Goal: Task Accomplishment & Management: Manage account settings

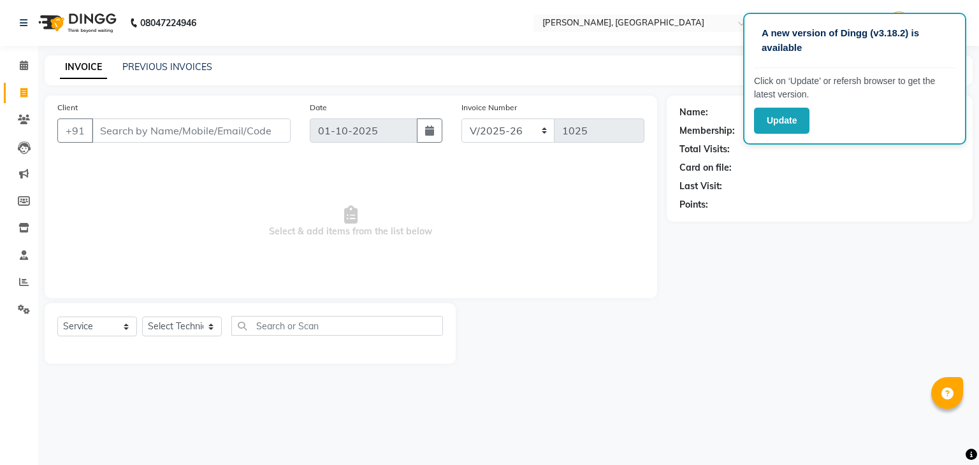
select select "4495"
select select "service"
click at [209, 327] on select "Select Technician Admin [PERSON_NAME] Manager [PERSON_NAME]" at bounding box center [182, 327] width 80 height 20
select select "25632"
click at [142, 317] on select "Select Technician Admin [PERSON_NAME] Manager [PERSON_NAME]" at bounding box center [182, 327] width 80 height 20
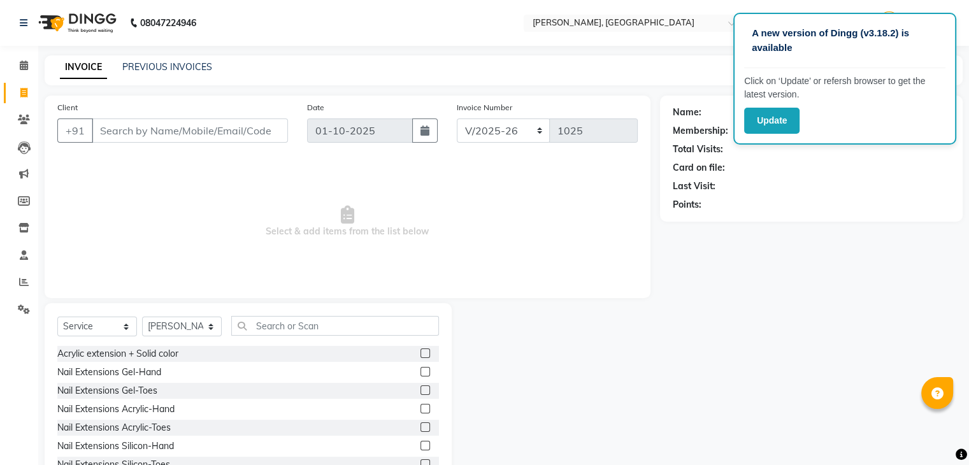
click at [180, 355] on div "Acrylic extension + Solid color" at bounding box center [248, 354] width 382 height 16
click at [140, 351] on div "Acrylic extension + Solid color" at bounding box center [117, 353] width 121 height 13
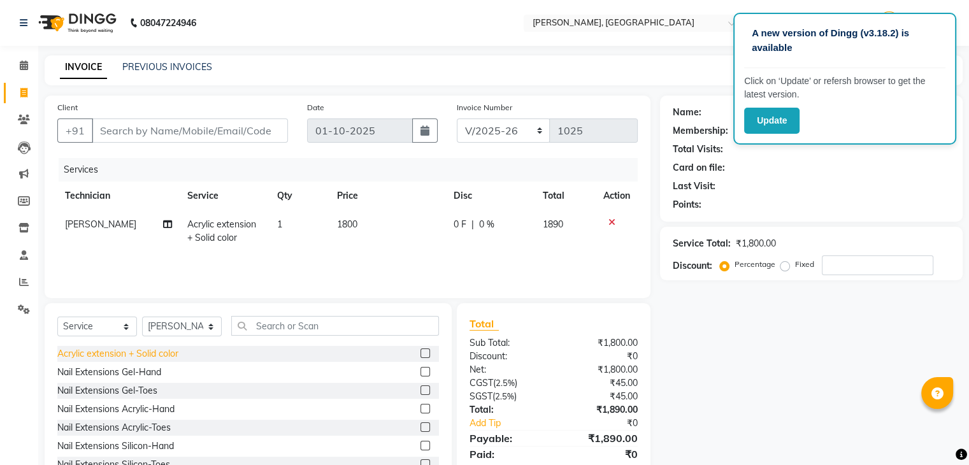
click at [170, 355] on div "Acrylic extension + Solid color" at bounding box center [117, 353] width 121 height 13
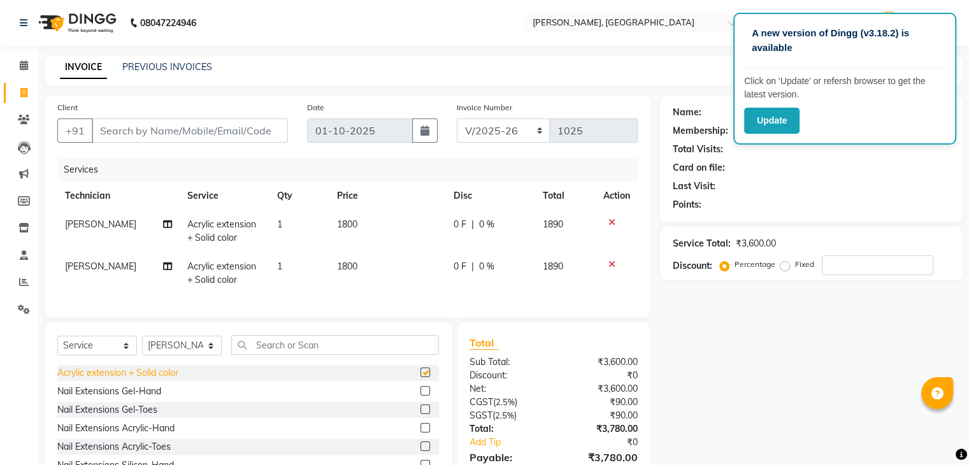
checkbox input "false"
click at [365, 225] on td "1800" at bounding box center [388, 231] width 117 height 42
select select "25632"
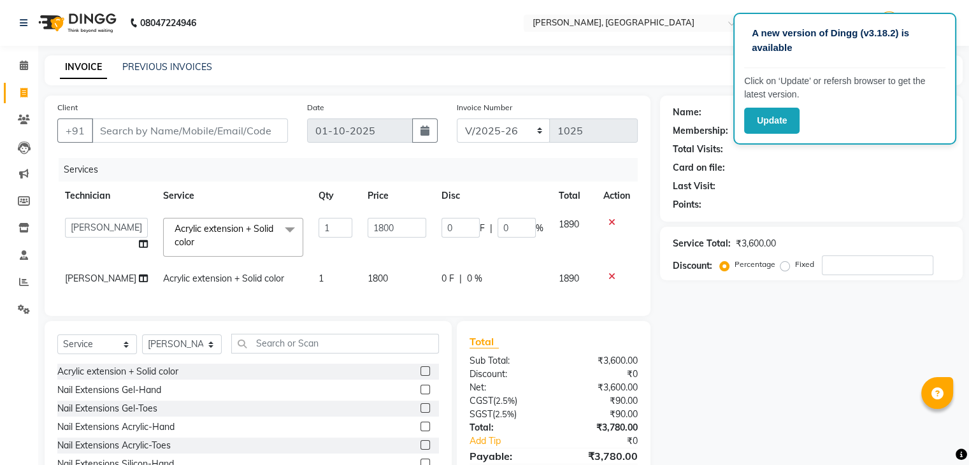
click at [609, 218] on icon at bounding box center [612, 222] width 7 height 9
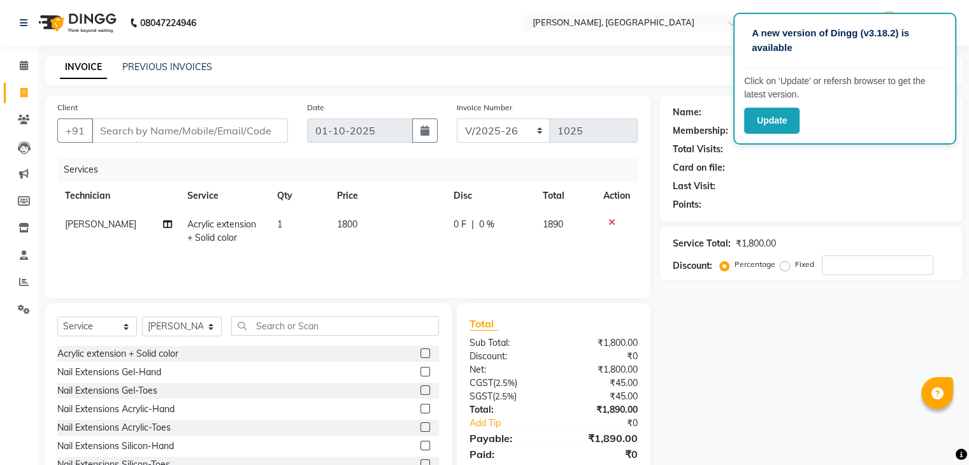
click at [609, 220] on icon at bounding box center [612, 222] width 7 height 9
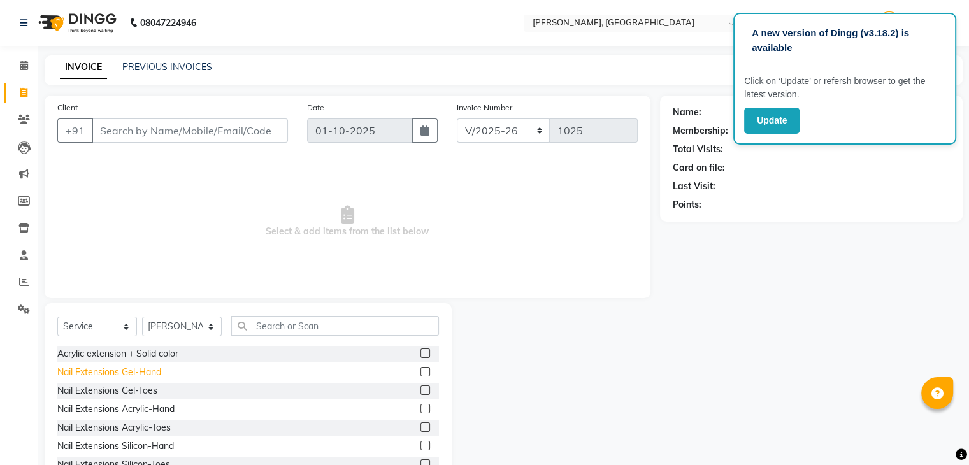
click at [156, 373] on div "Nail Extensions Gel-Hand" at bounding box center [109, 372] width 104 height 13
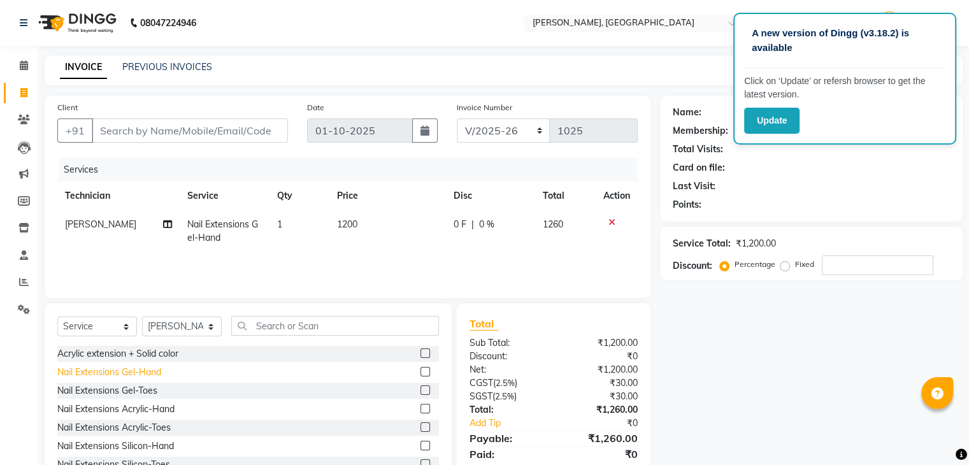
click at [153, 370] on div "Nail Extensions Gel-Hand" at bounding box center [109, 372] width 104 height 13
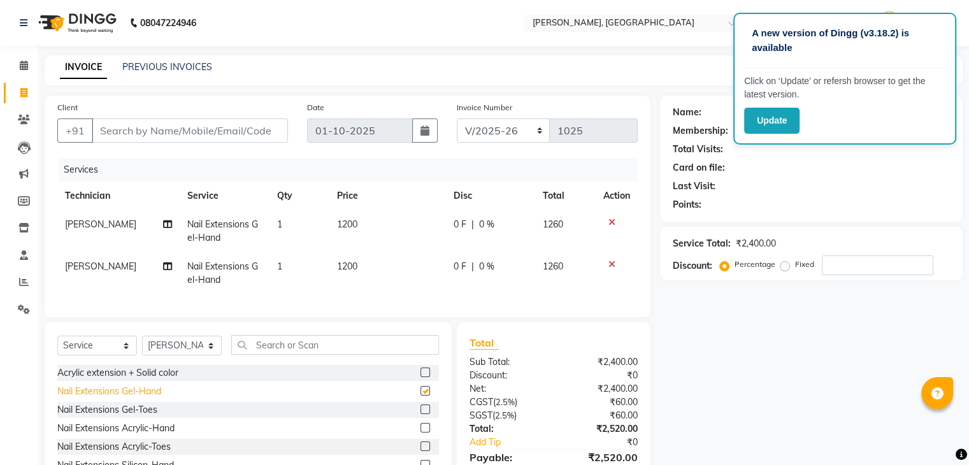
checkbox input "false"
click at [616, 266] on div at bounding box center [617, 264] width 27 height 9
click at [612, 265] on icon at bounding box center [612, 264] width 7 height 9
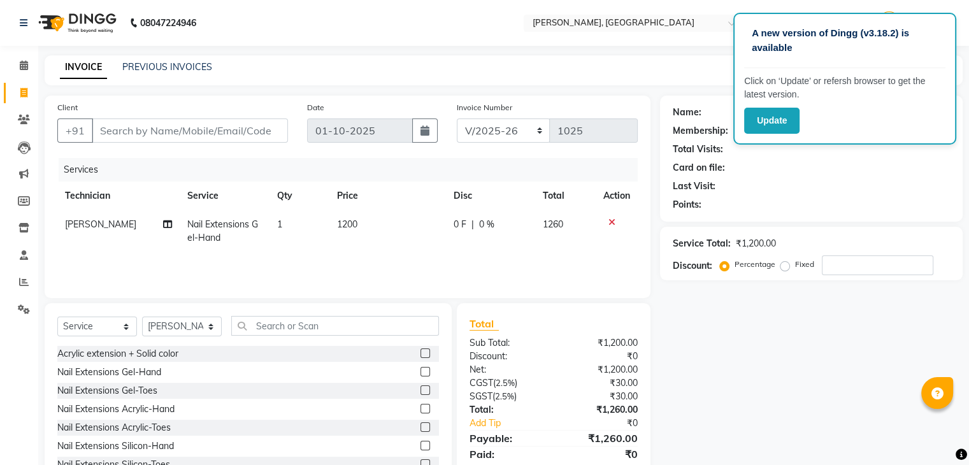
click at [609, 220] on icon at bounding box center [612, 222] width 7 height 9
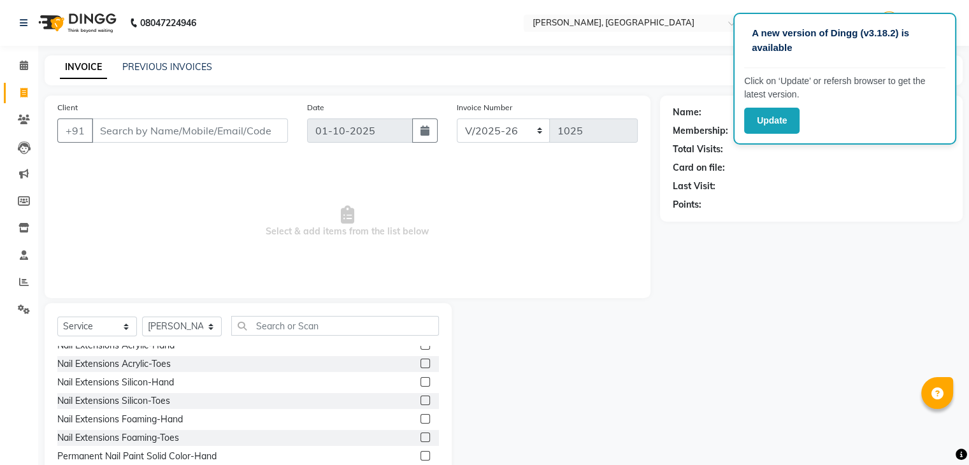
scroll to position [127, 0]
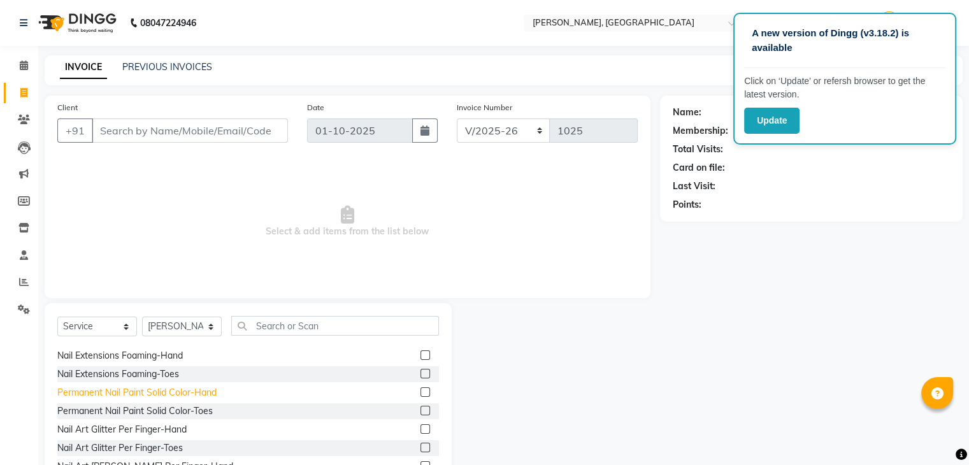
click at [204, 393] on div "Permanent Nail Paint Solid Color-Hand" at bounding box center [136, 392] width 159 height 13
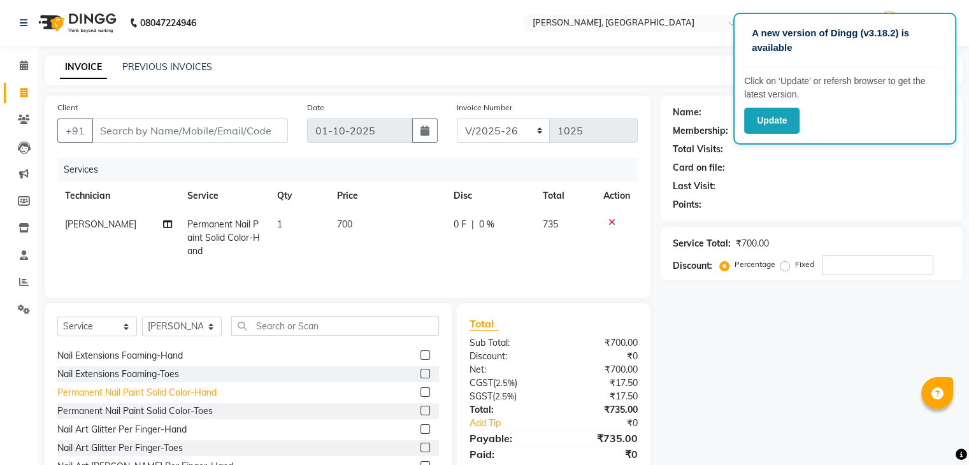
click at [201, 395] on div "Permanent Nail Paint Solid Color-Hand" at bounding box center [136, 392] width 159 height 13
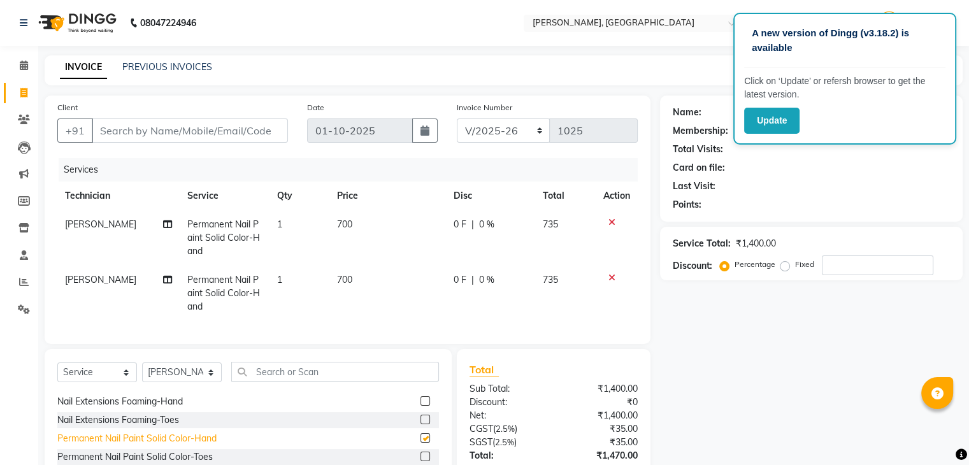
checkbox input "false"
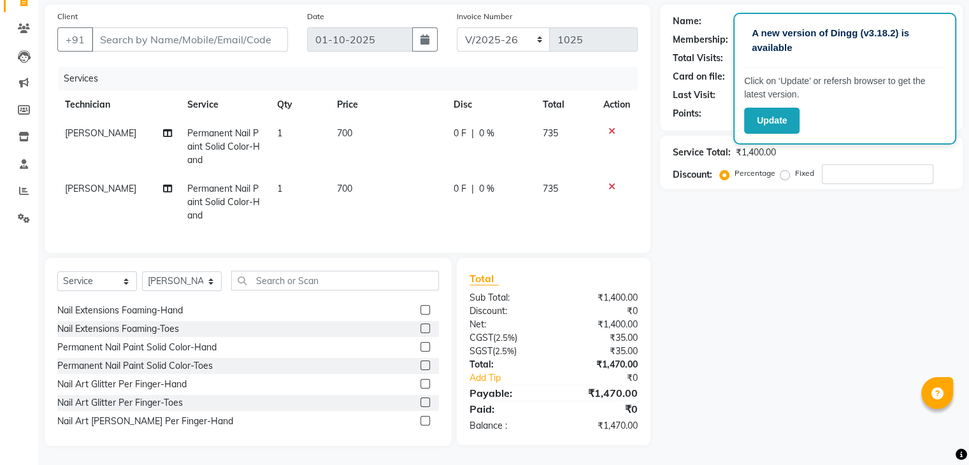
scroll to position [101, 0]
click at [115, 175] on td "[PERSON_NAME]" at bounding box center [118, 202] width 122 height 55
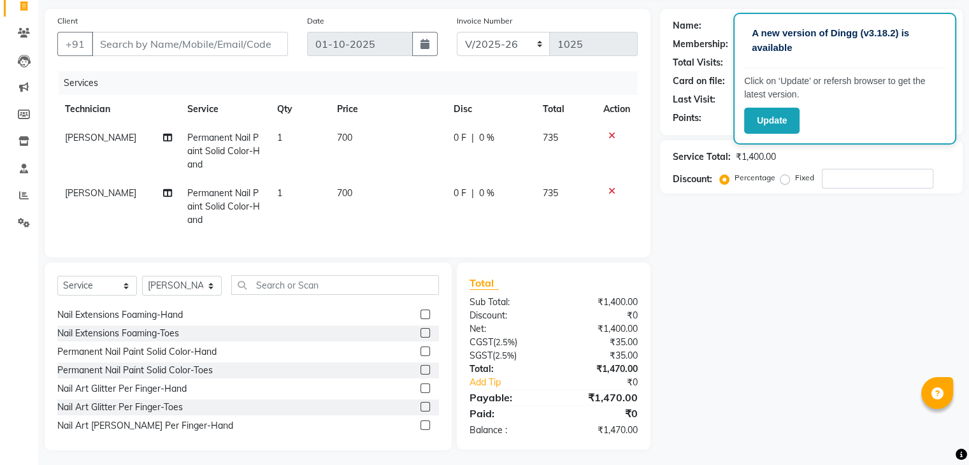
select select "25632"
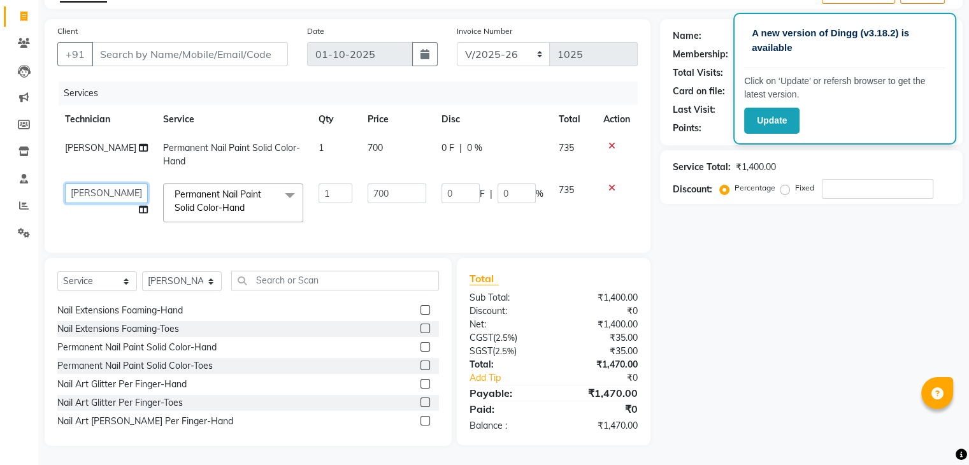
click at [115, 189] on select "Admin [PERSON_NAME] Manager [PERSON_NAME]" at bounding box center [106, 194] width 83 height 20
select select "77389"
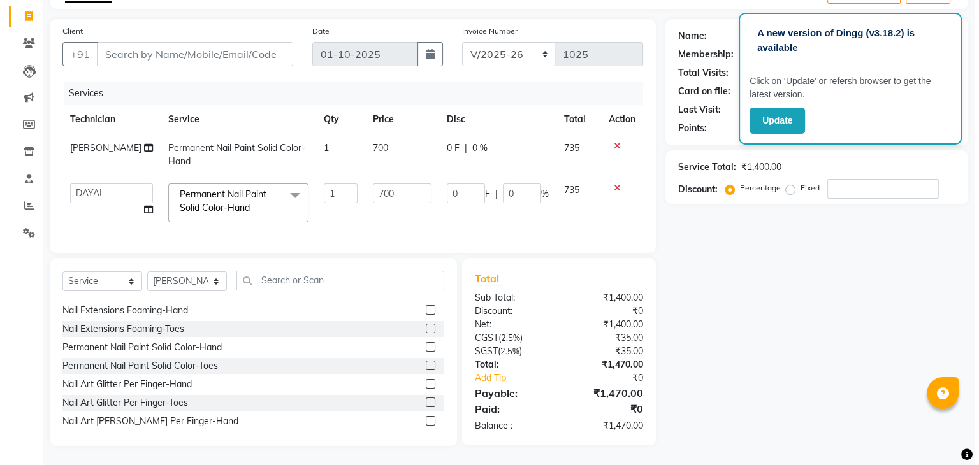
scroll to position [23, 0]
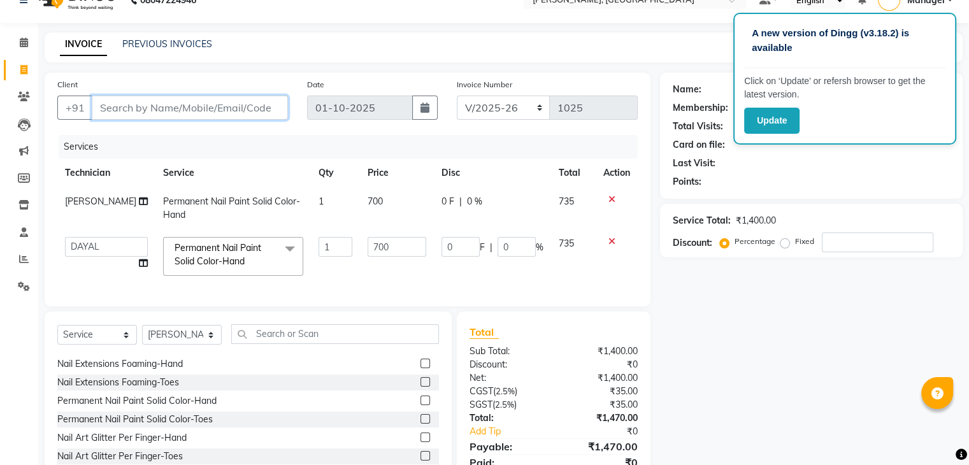
click at [105, 106] on input "Client" at bounding box center [190, 108] width 196 height 24
type input "7"
type input "0"
type input "7483720678"
click at [242, 110] on span "Add Client" at bounding box center [255, 107] width 50 height 13
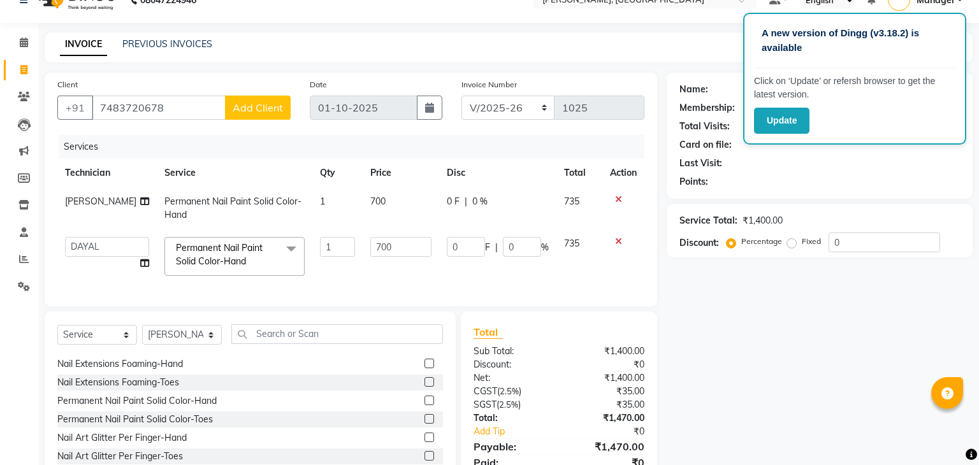
select select "21"
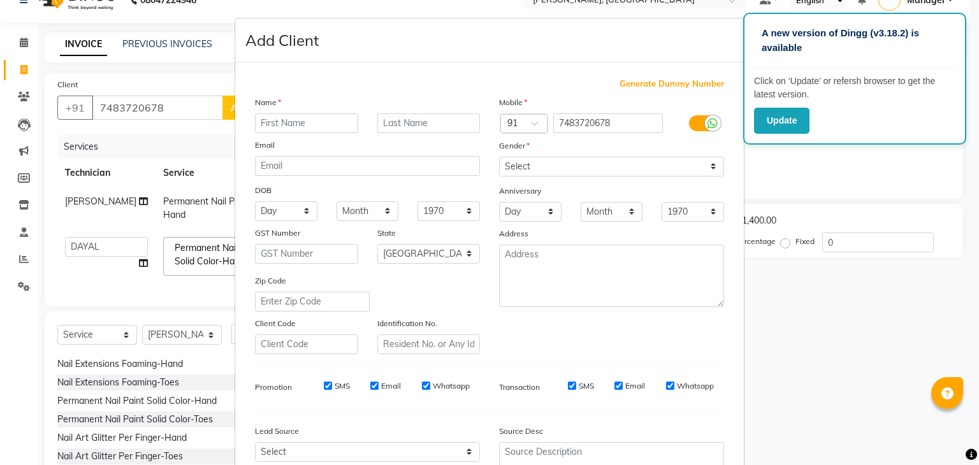
click at [255, 122] on input "text" at bounding box center [306, 123] width 103 height 20
type input "pracrothi"
click at [543, 164] on select "Select [DEMOGRAPHIC_DATA] [DEMOGRAPHIC_DATA] Other Prefer Not To Say" at bounding box center [611, 167] width 225 height 20
select select "[DEMOGRAPHIC_DATA]"
click at [499, 157] on select "Select [DEMOGRAPHIC_DATA] [DEMOGRAPHIC_DATA] Other Prefer Not To Say" at bounding box center [611, 167] width 225 height 20
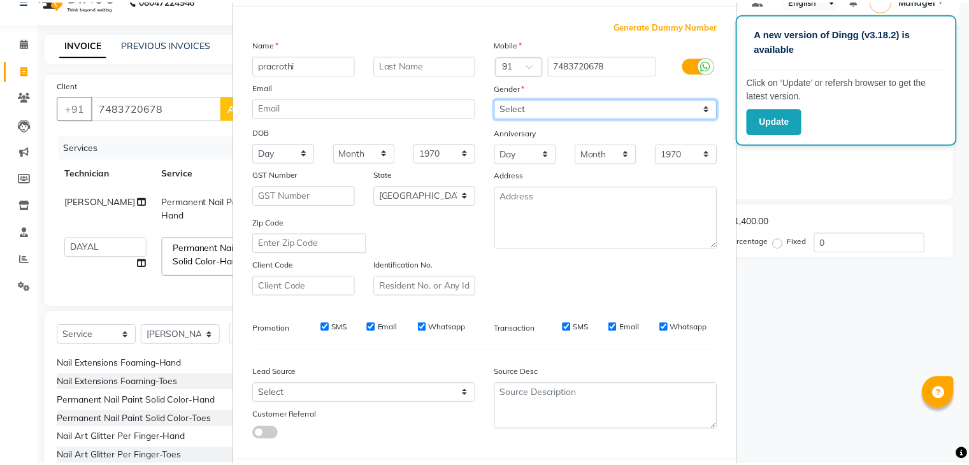
scroll to position [129, 0]
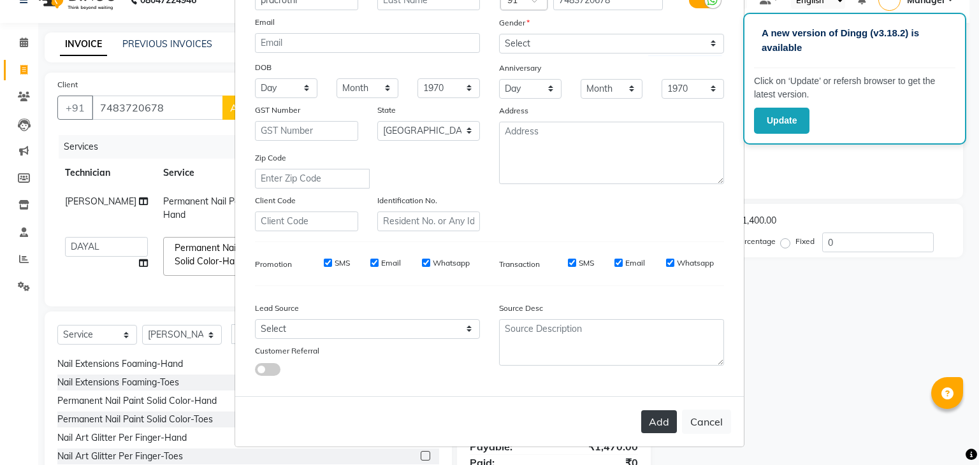
click at [654, 413] on button "Add" at bounding box center [659, 421] width 36 height 23
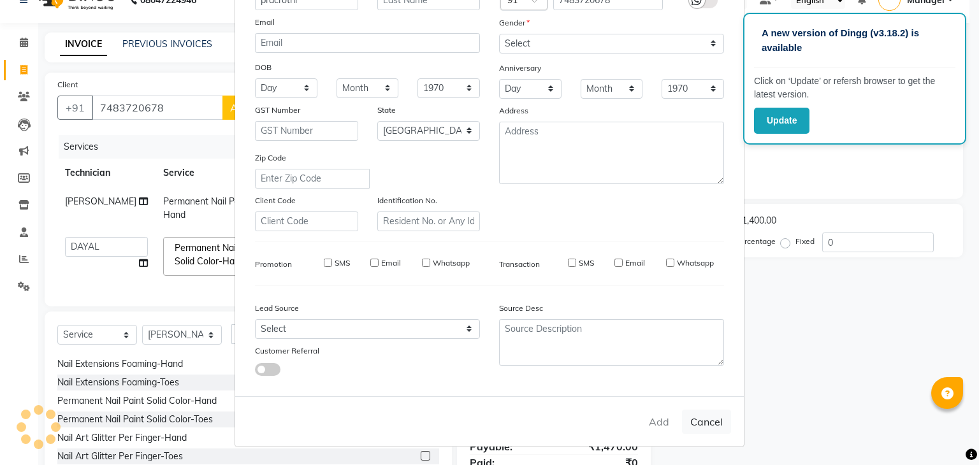
type input "74******78"
select select
select select "null"
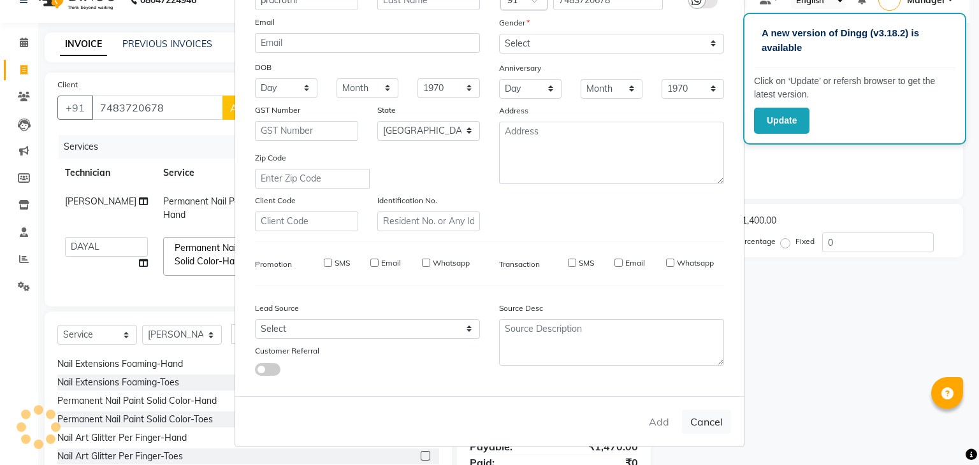
select select
checkbox input "false"
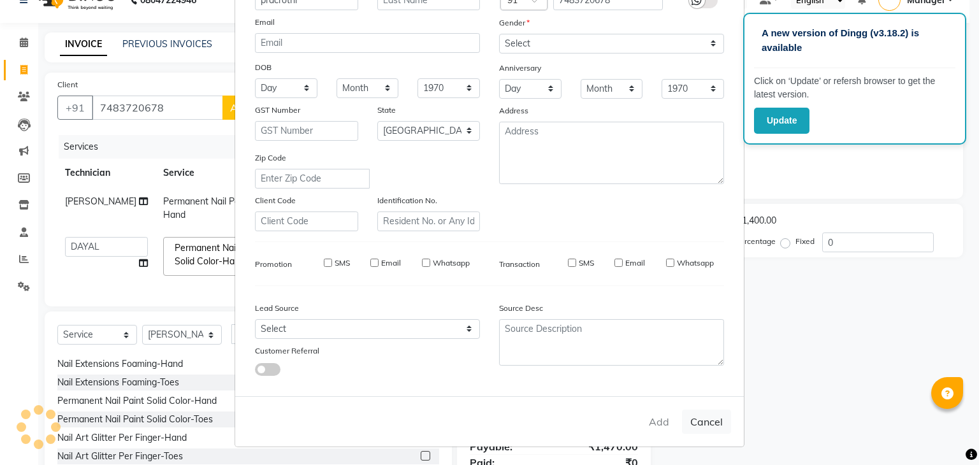
checkbox input "false"
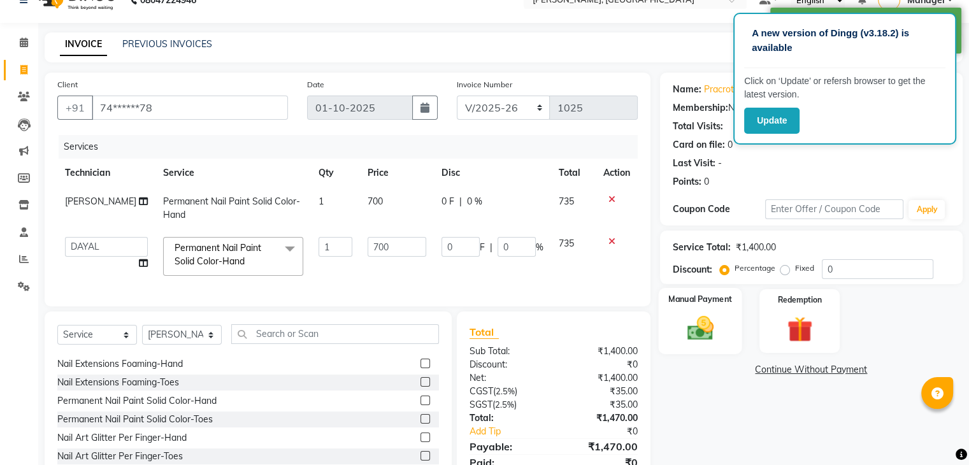
click at [705, 331] on img at bounding box center [700, 329] width 43 height 31
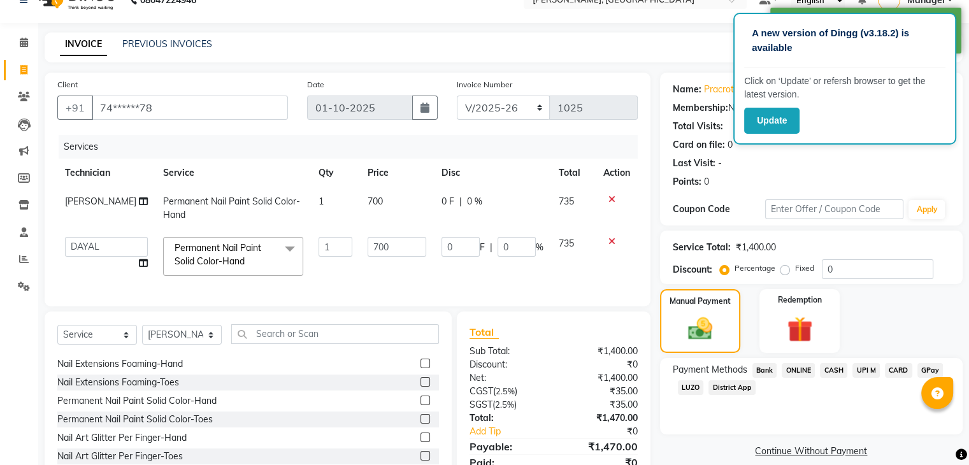
click at [800, 371] on span "ONLINE" at bounding box center [798, 370] width 33 height 15
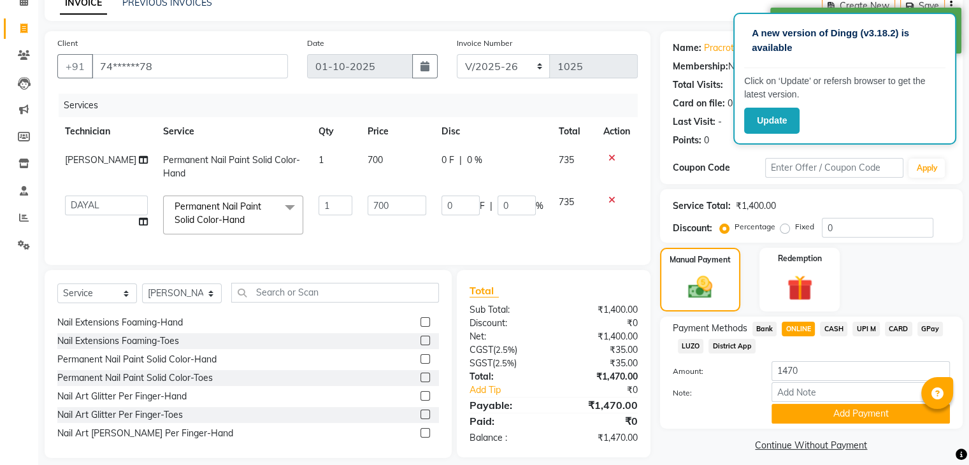
scroll to position [87, 0]
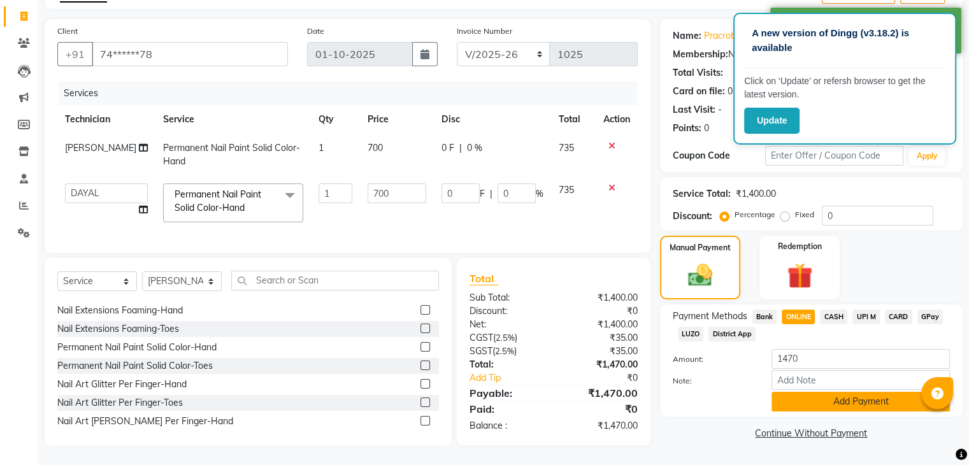
click at [802, 393] on button "Add Payment" at bounding box center [861, 402] width 178 height 20
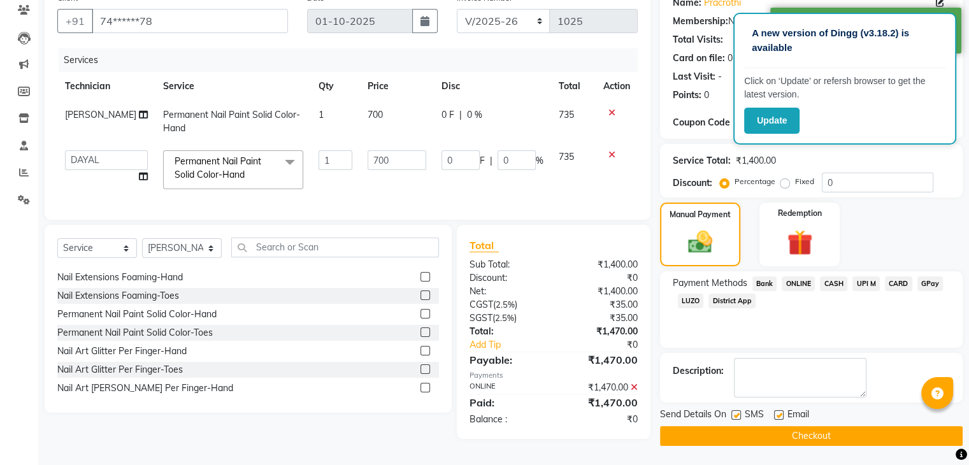
scroll to position [112, 0]
click at [814, 431] on button "Checkout" at bounding box center [811, 436] width 303 height 20
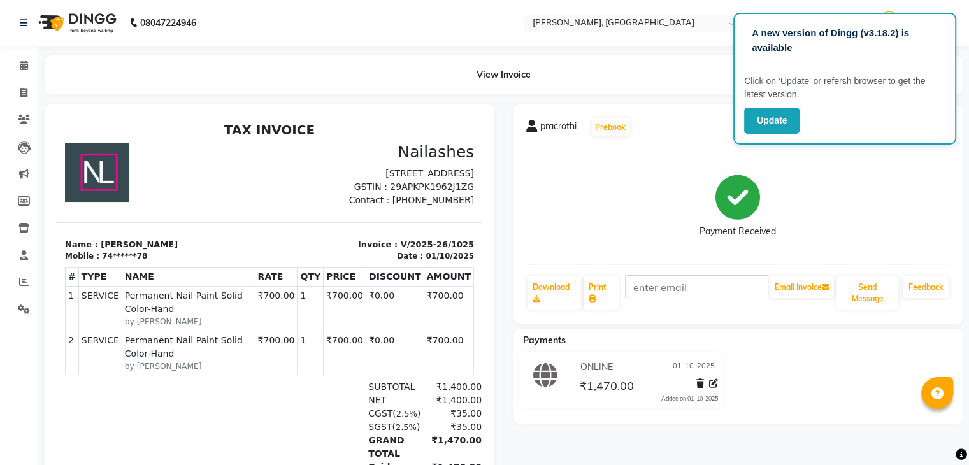
select select "service"
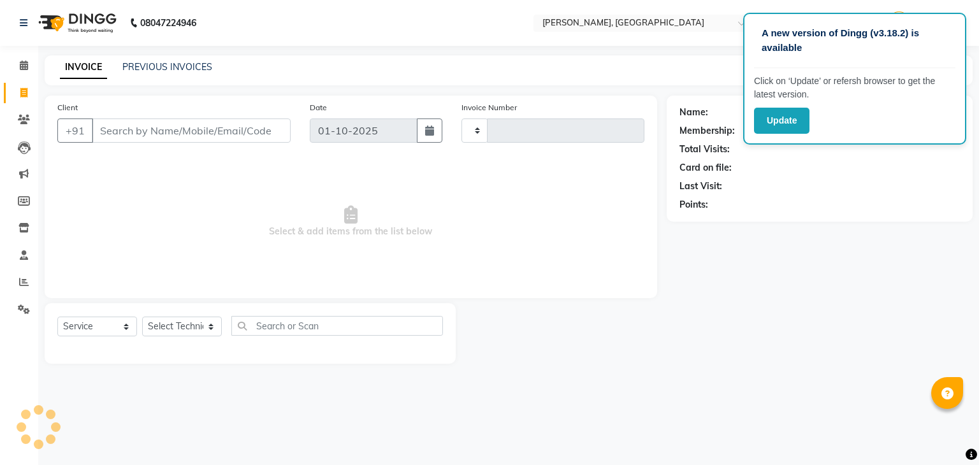
type input "1026"
select select "4495"
click at [22, 308] on icon at bounding box center [24, 310] width 12 height 10
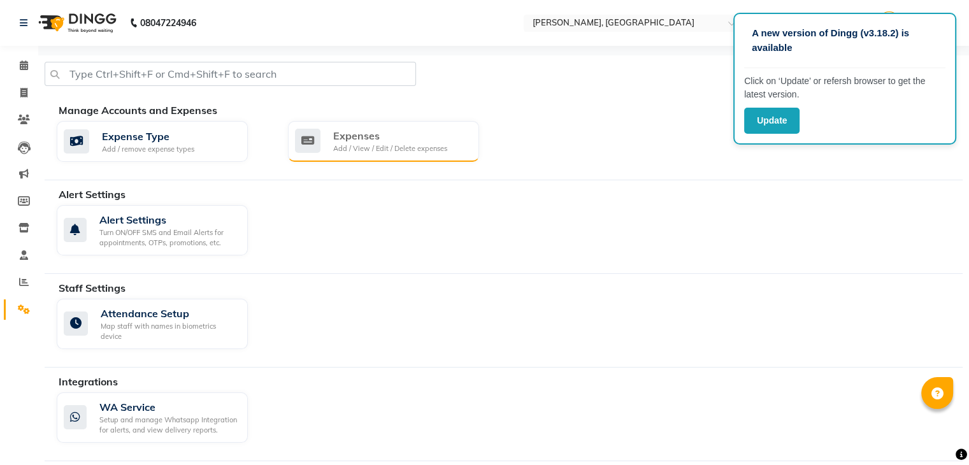
click at [344, 138] on div "Expenses" at bounding box center [390, 135] width 114 height 15
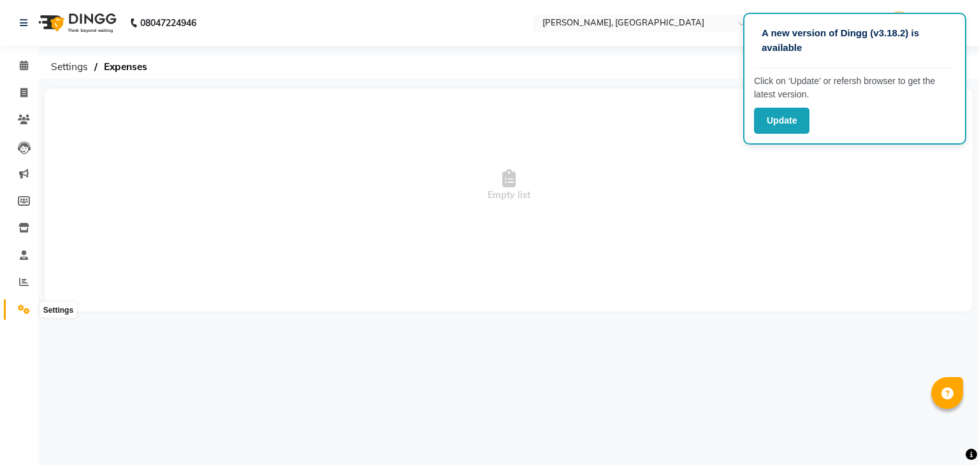
click at [24, 312] on icon at bounding box center [24, 310] width 12 height 10
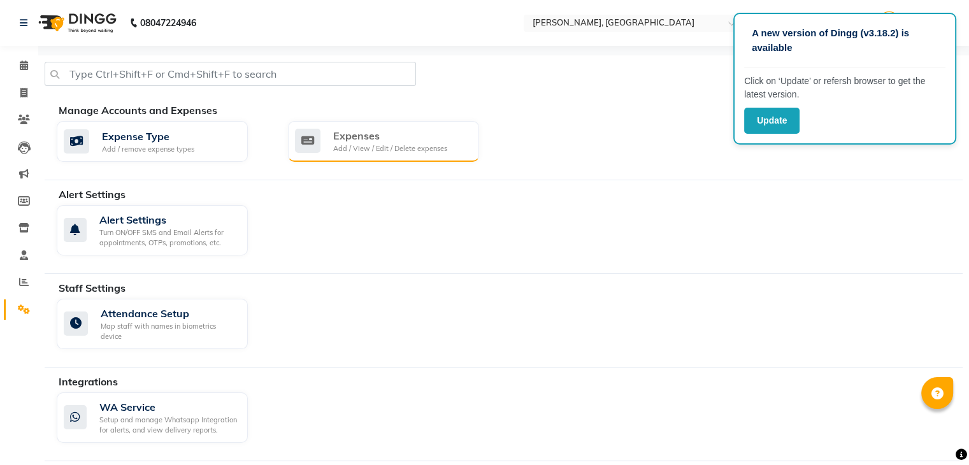
click at [335, 137] on div "Expenses" at bounding box center [390, 135] width 114 height 15
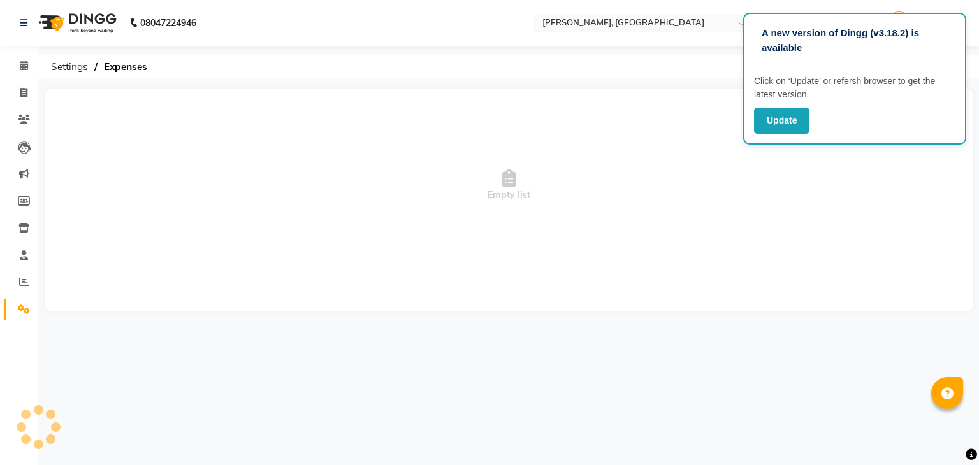
click at [690, 86] on div "A new version of Dingg (v3.18.2) is available Click on ‘Update’ or refersh brow…" at bounding box center [489, 232] width 979 height 465
click at [21, 92] on icon at bounding box center [23, 93] width 7 height 10
select select "service"
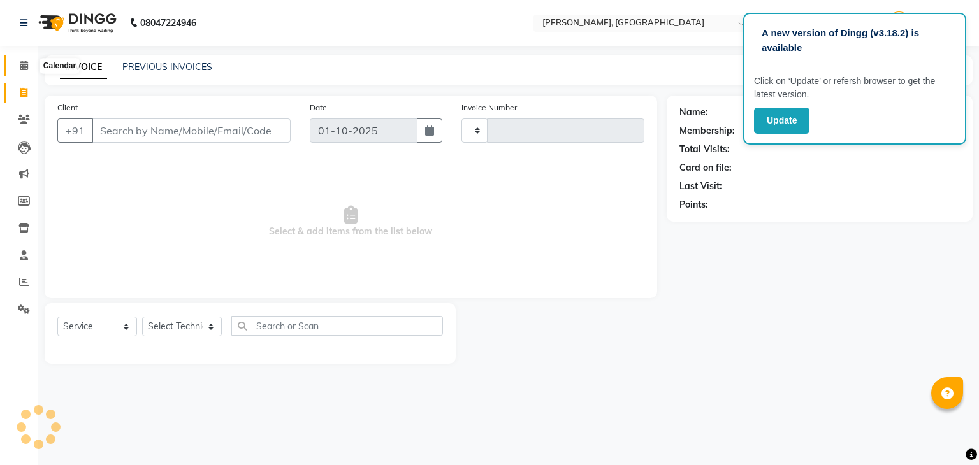
type input "1026"
select select "4495"
click at [25, 67] on icon at bounding box center [24, 66] width 8 height 10
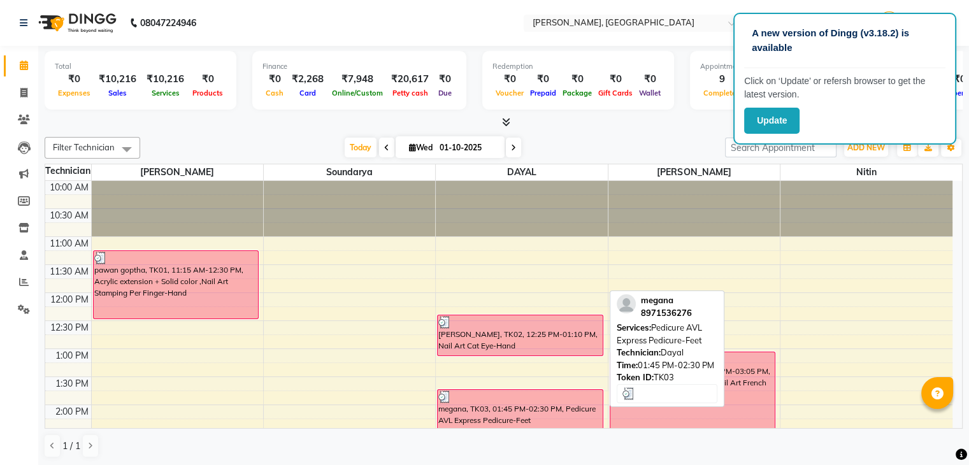
click at [495, 414] on div "megana, TK03, 01:45 PM-02:30 PM, Pedicure AVL Express Pedicure-Feet" at bounding box center [520, 410] width 165 height 40
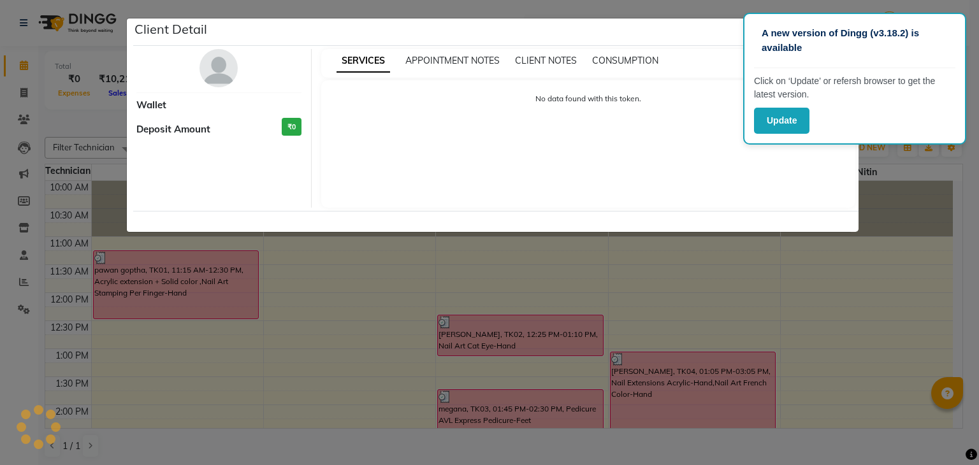
select select "3"
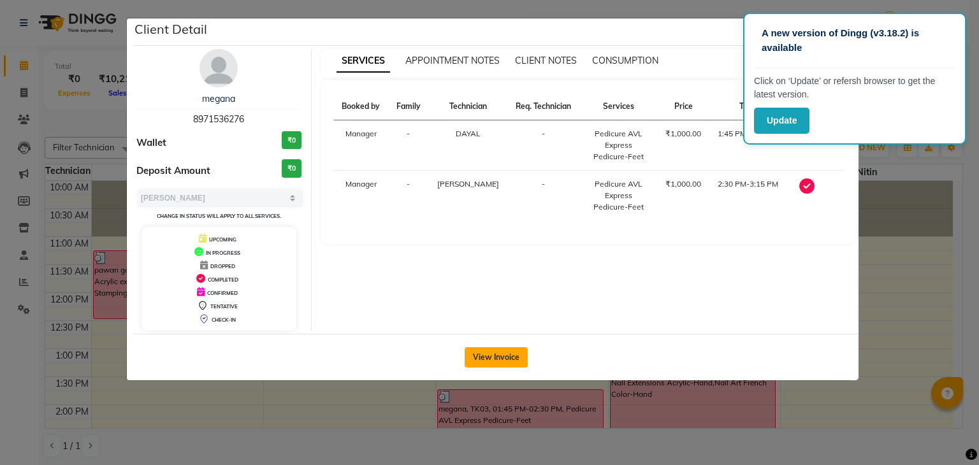
click at [490, 360] on button "View Invoice" at bounding box center [496, 357] width 63 height 20
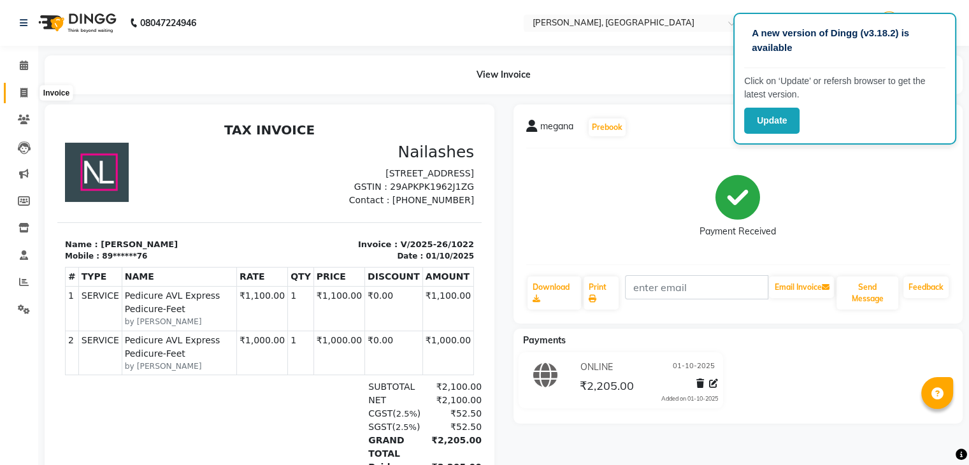
click at [25, 92] on icon at bounding box center [23, 93] width 7 height 10
select select "service"
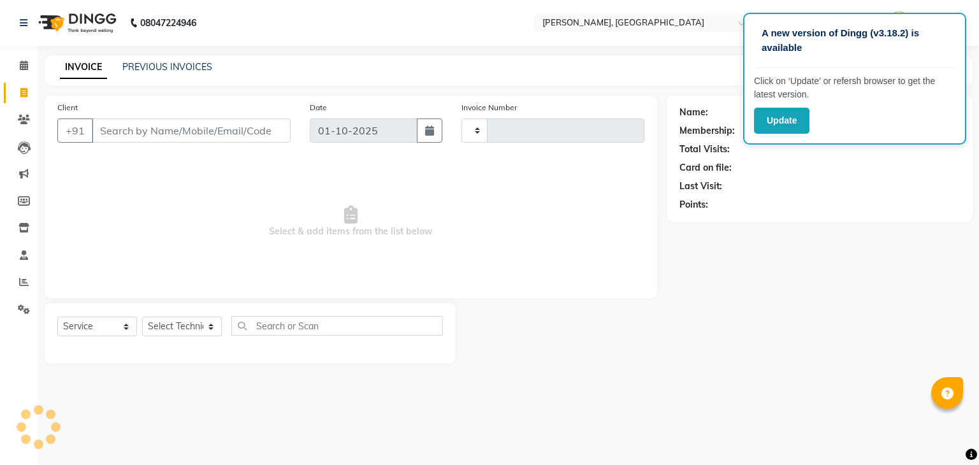
type input "1026"
select select "4495"
click at [20, 66] on icon at bounding box center [24, 66] width 8 height 10
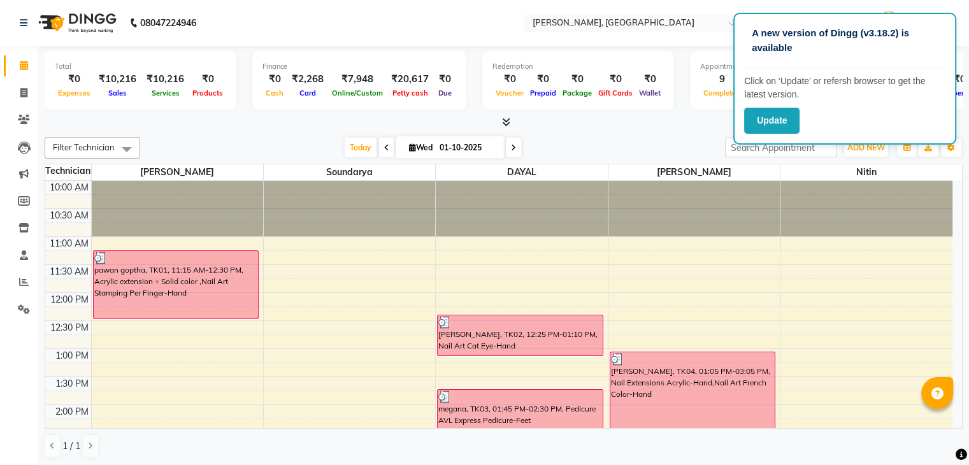
drag, startPoint x: 953, startPoint y: 252, endPoint x: 158, endPoint y: 334, distance: 798.9
drag, startPoint x: 956, startPoint y: 217, endPoint x: 153, endPoint y: 272, distance: 804.9
click at [153, 181] on div "pawan goptha, TK01, 11:15 AM-12:30 PM, Acrylic extension + Solid color ,Nail Ar…" at bounding box center [176, 181] width 166 height 0
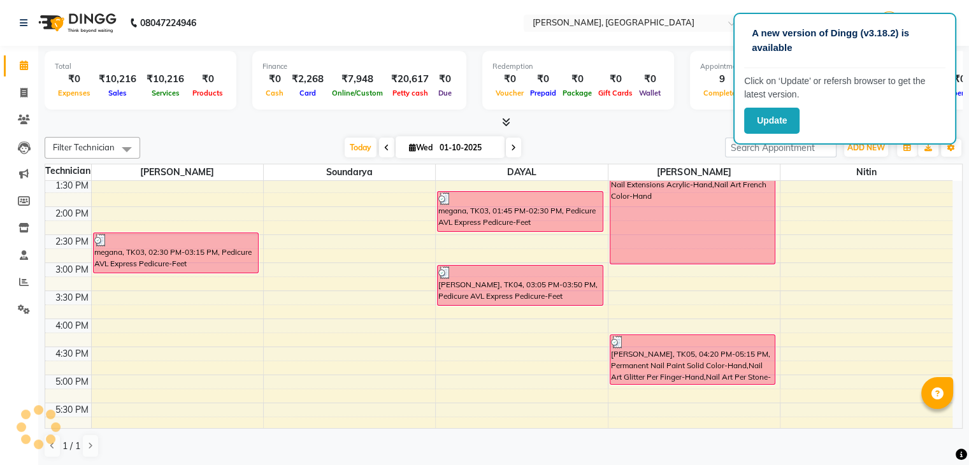
scroll to position [214, 0]
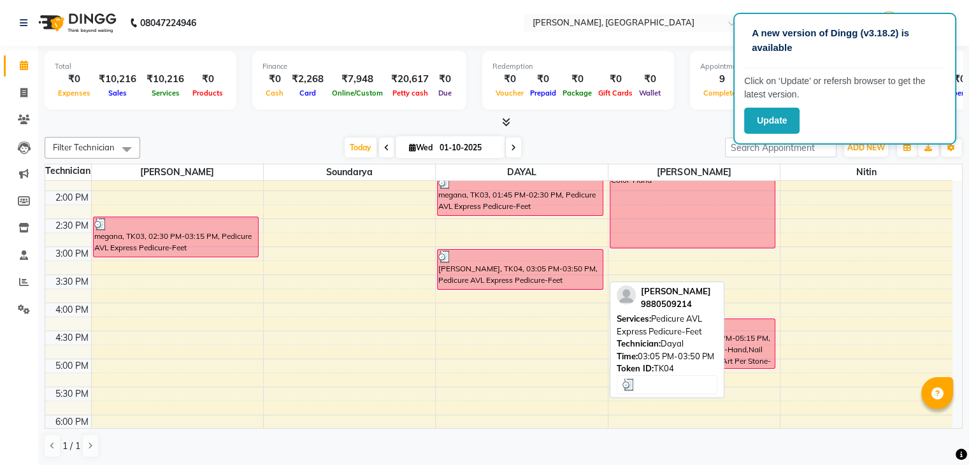
click at [502, 277] on div "[PERSON_NAME], TK04, 03:05 PM-03:50 PM, Pedicure AVL Express Pedicure-Feet" at bounding box center [520, 270] width 165 height 40
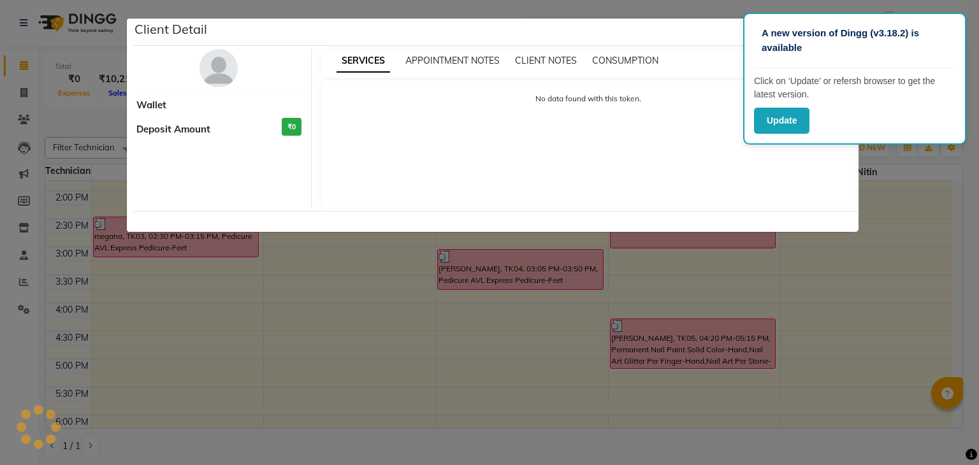
select select "3"
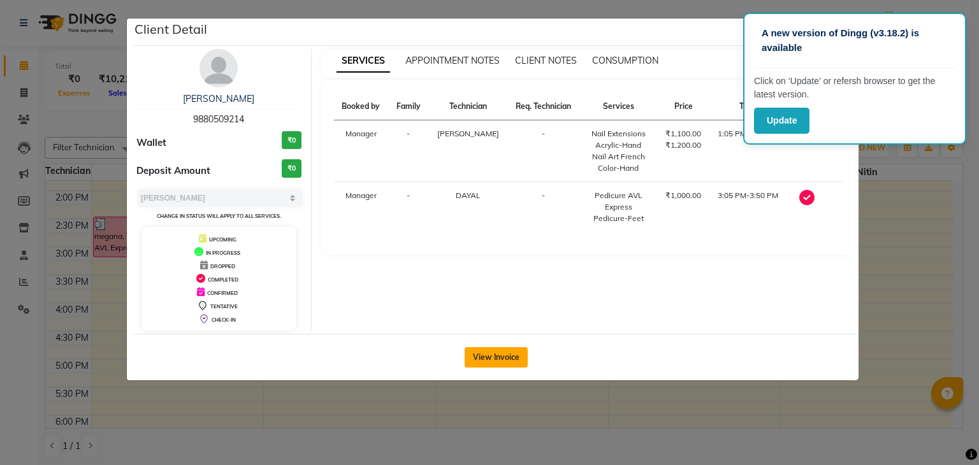
click at [491, 354] on button "View Invoice" at bounding box center [496, 357] width 63 height 20
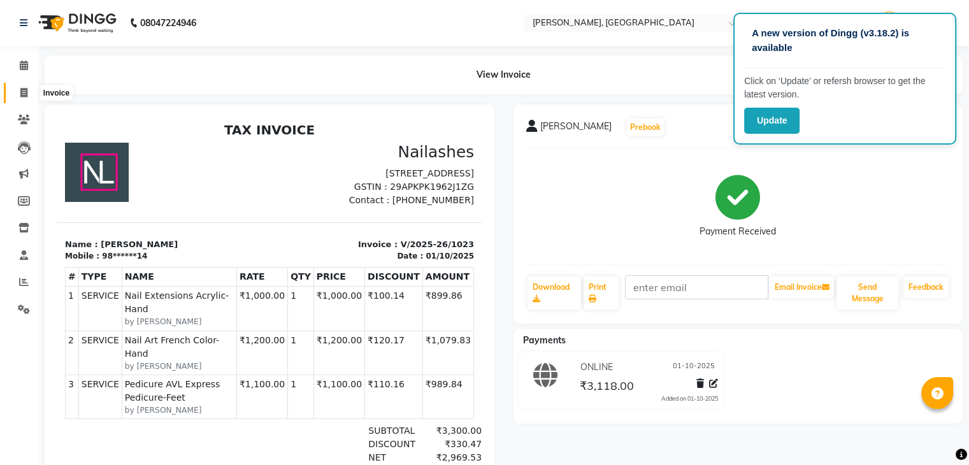
click at [23, 92] on icon at bounding box center [23, 93] width 7 height 10
select select "service"
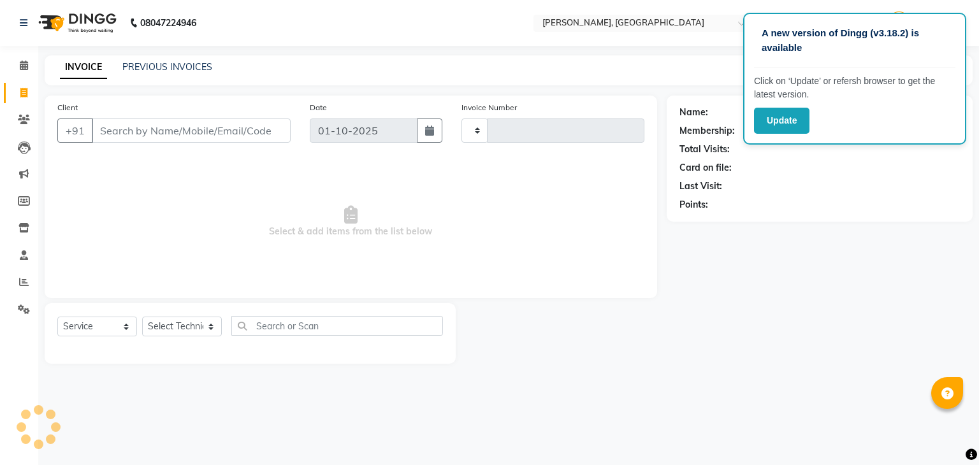
type input "1026"
select select "4495"
click at [24, 65] on icon at bounding box center [24, 66] width 8 height 10
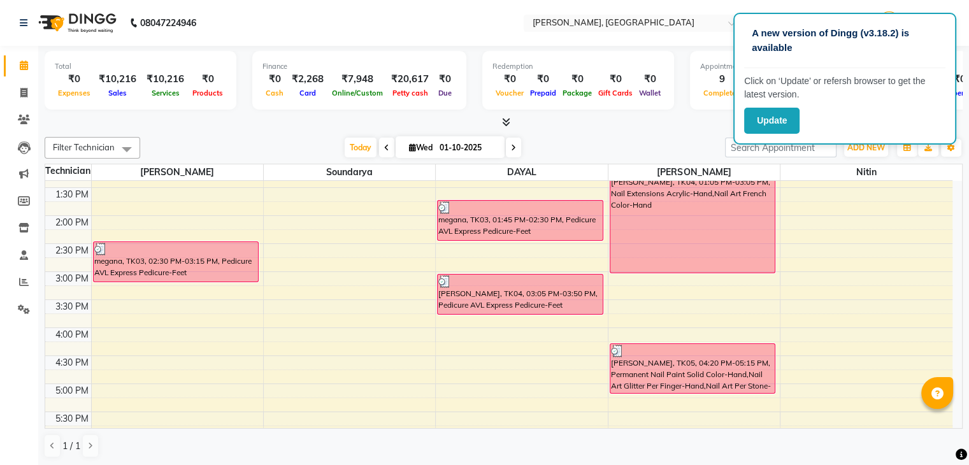
scroll to position [193, 0]
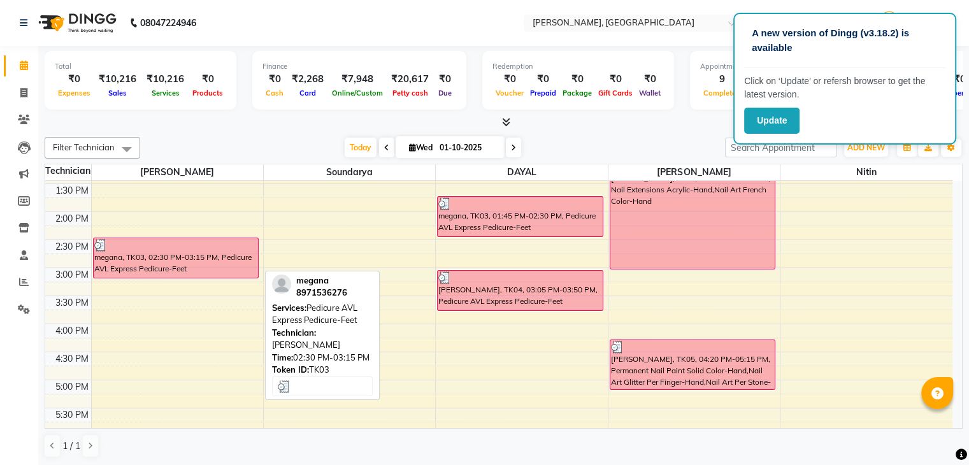
click at [154, 273] on div "megana, TK03, 02:30 PM-03:15 PM, Pedicure AVL Express Pedicure-Feet" at bounding box center [176, 258] width 165 height 40
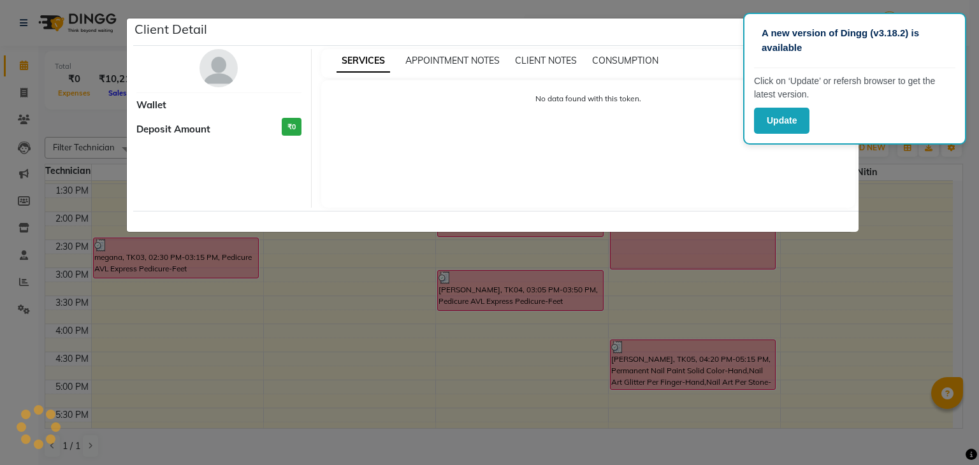
select select "3"
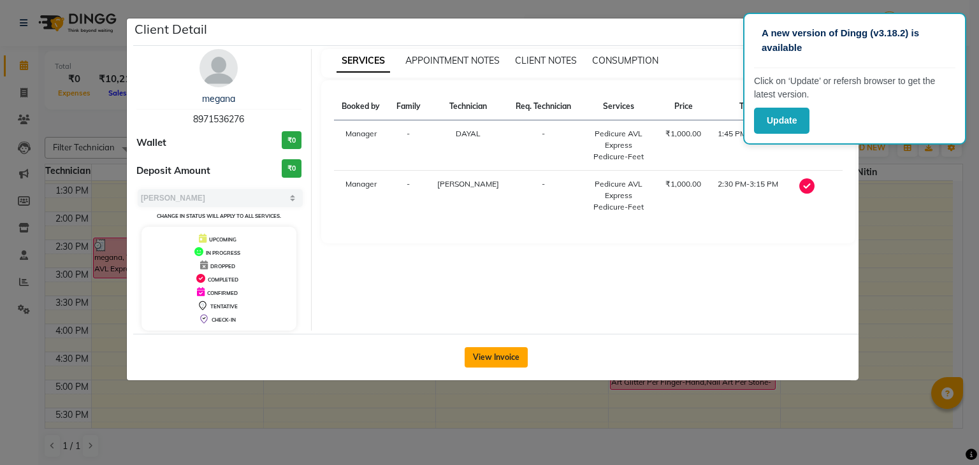
click at [495, 359] on button "View Invoice" at bounding box center [496, 357] width 63 height 20
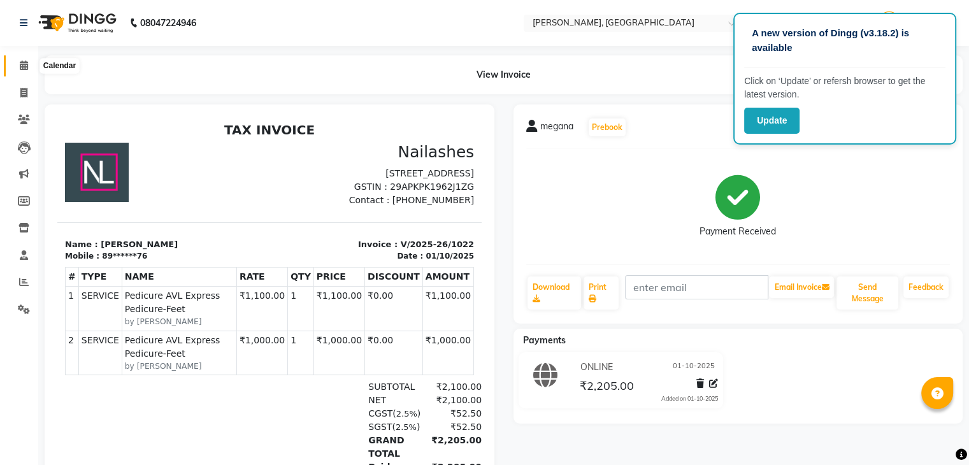
click at [24, 67] on icon at bounding box center [24, 66] width 8 height 10
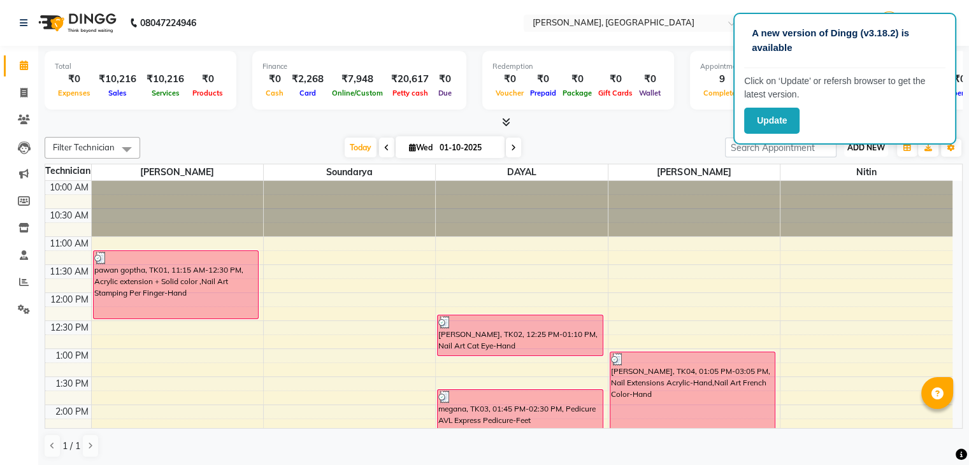
click at [864, 146] on span "ADD NEW" at bounding box center [867, 148] width 38 height 10
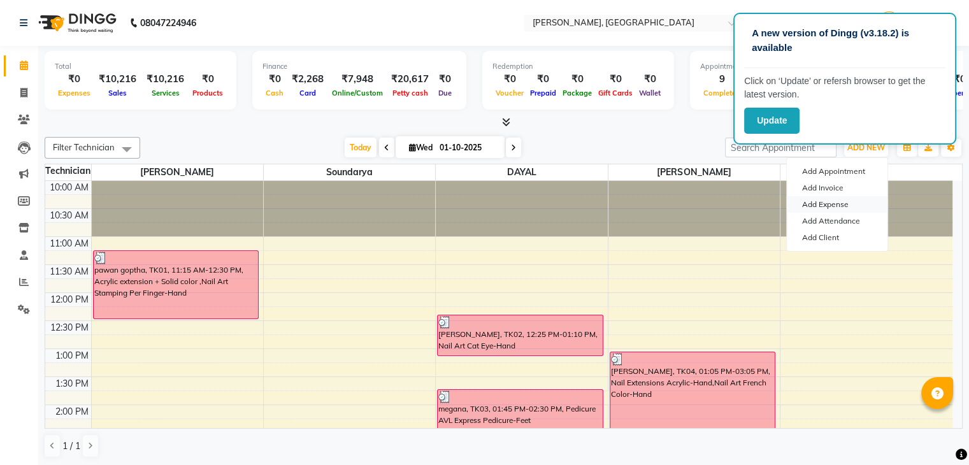
click at [822, 205] on link "Add Expense" at bounding box center [837, 204] width 101 height 17
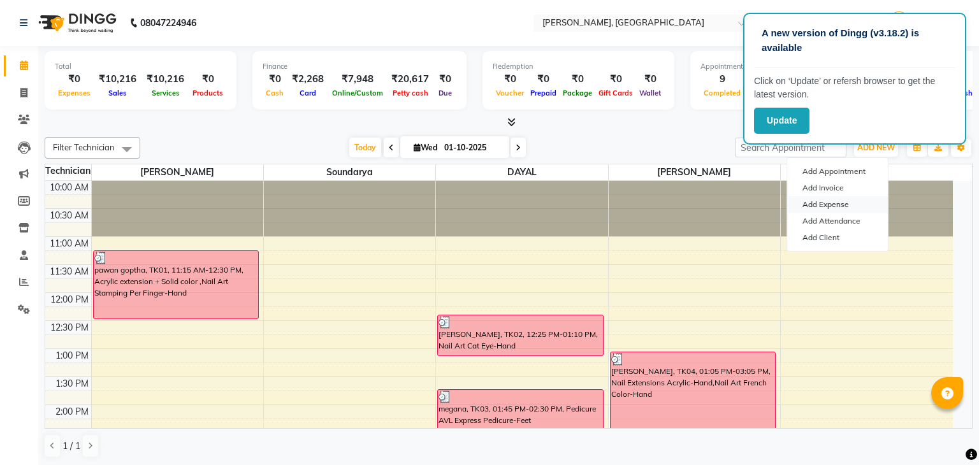
select select "3316"
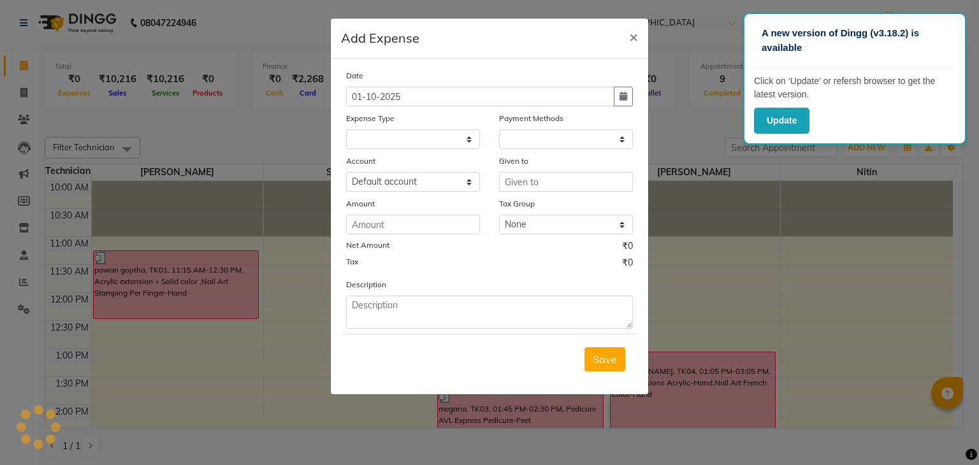
select select "1"
select select "3315"
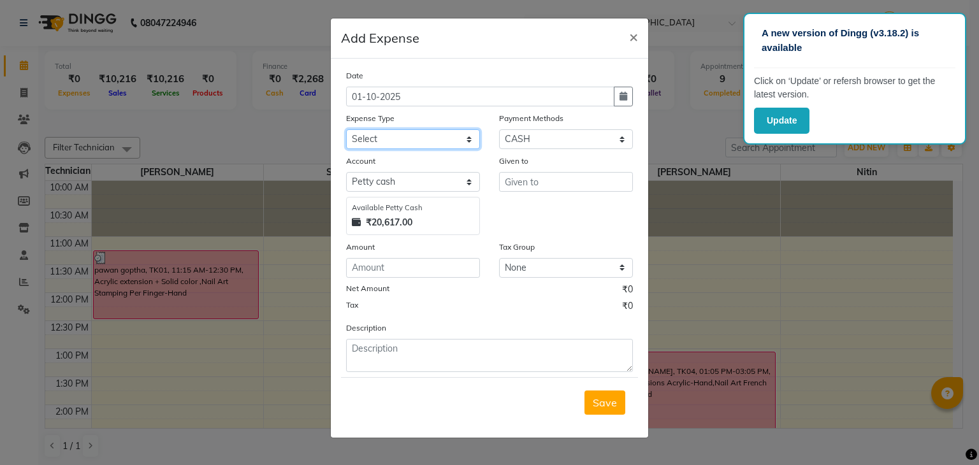
click at [469, 141] on select "Select acetone Advance Salary bank deposite Battery cell BBMP Beauty products B…" at bounding box center [413, 139] width 134 height 20
select select "19733"
click at [346, 131] on select "Select acetone Advance Salary bank deposite Battery cell BBMP Beauty products B…" at bounding box center [413, 139] width 134 height 20
click at [352, 273] on input "number" at bounding box center [413, 268] width 134 height 20
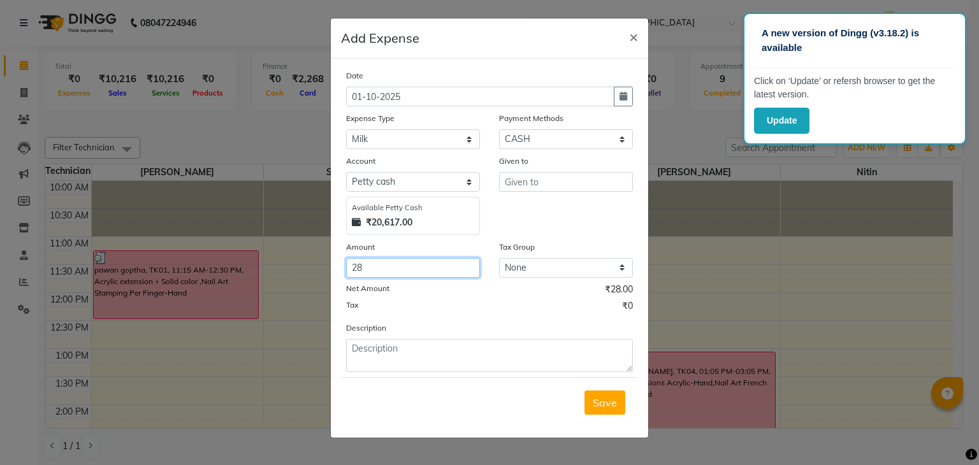
type input "28"
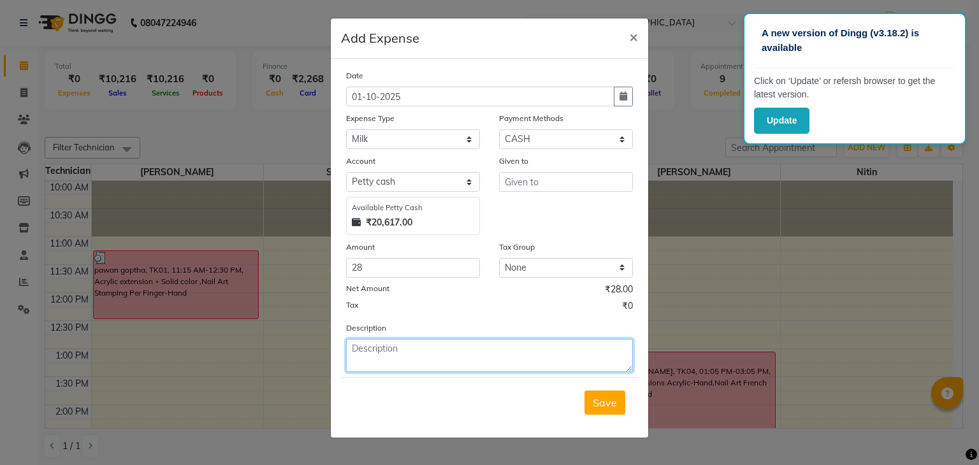
click at [350, 351] on textarea at bounding box center [489, 355] width 287 height 33
type textarea "Milk"
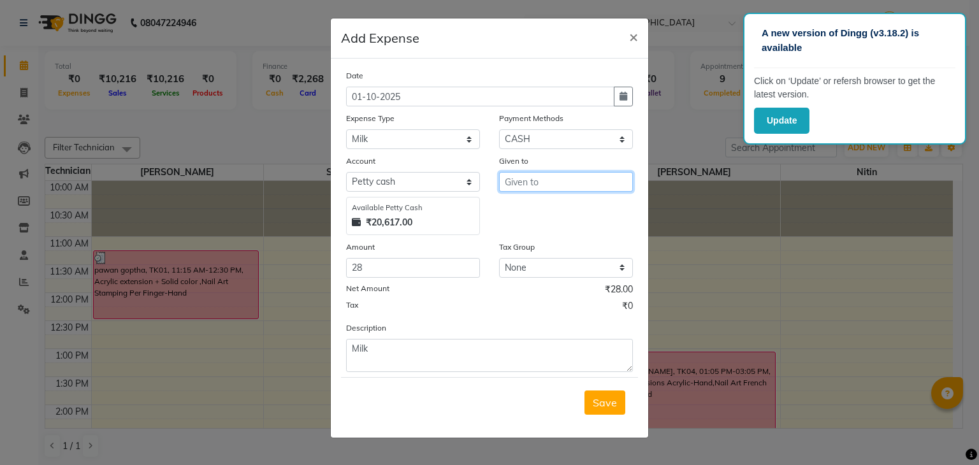
click at [590, 183] on input "text" at bounding box center [566, 182] width 134 height 20
type input "[PERSON_NAME]"
click at [609, 405] on span "Save" at bounding box center [605, 402] width 24 height 13
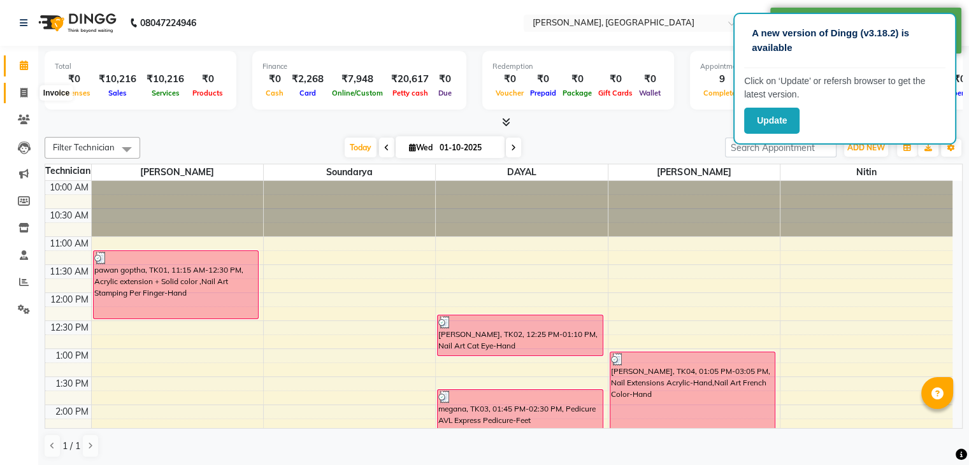
click at [23, 94] on icon at bounding box center [23, 93] width 7 height 10
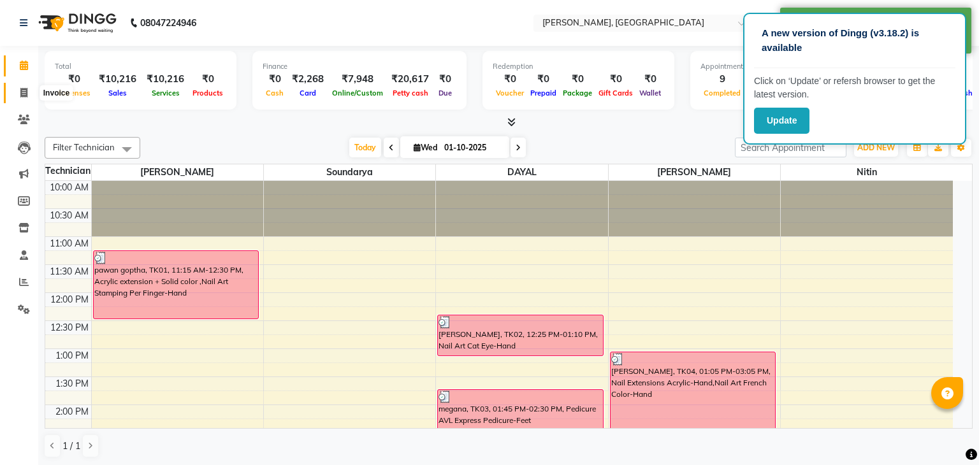
select select "service"
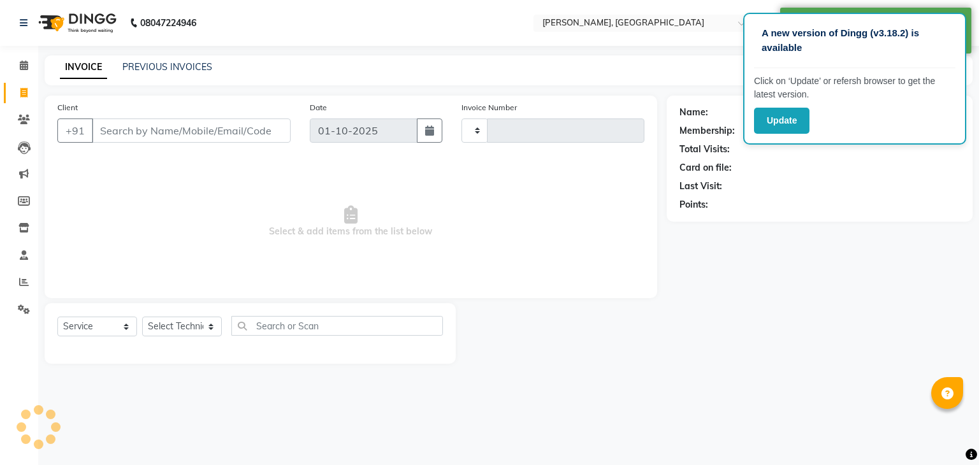
type input "1026"
select select "4495"
click at [22, 66] on icon at bounding box center [24, 66] width 8 height 10
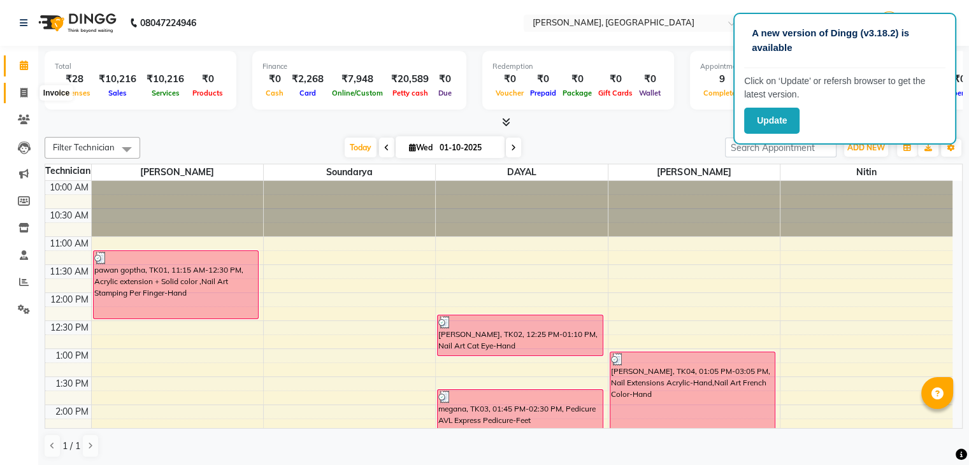
click at [24, 94] on icon at bounding box center [23, 93] width 7 height 10
select select "service"
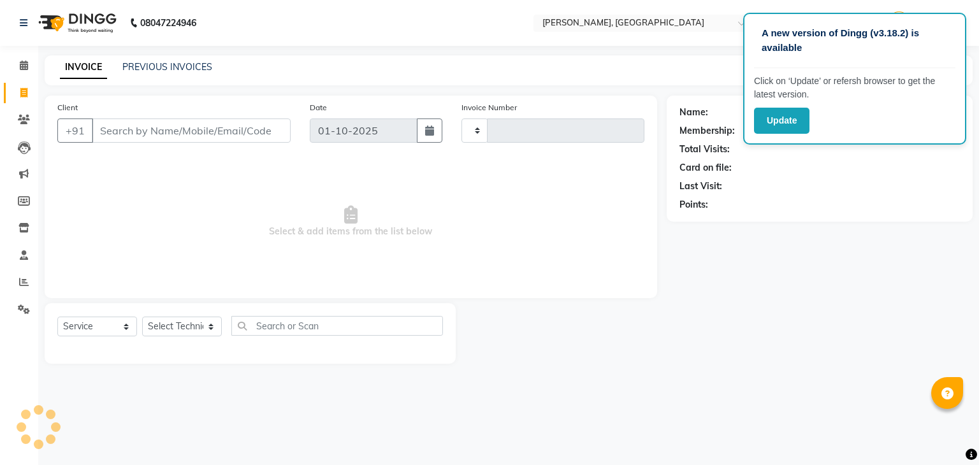
type input "1026"
select select "4495"
click at [20, 64] on icon at bounding box center [24, 66] width 8 height 10
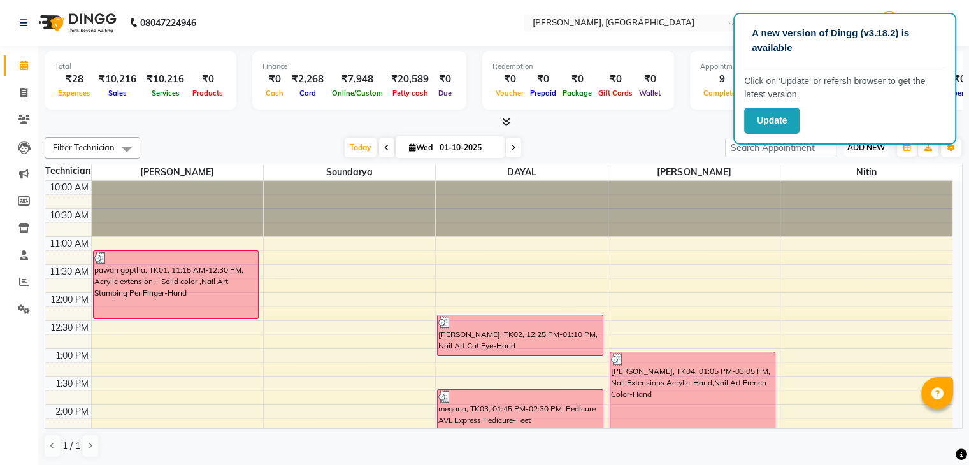
click at [858, 146] on span "ADD NEW" at bounding box center [867, 148] width 38 height 10
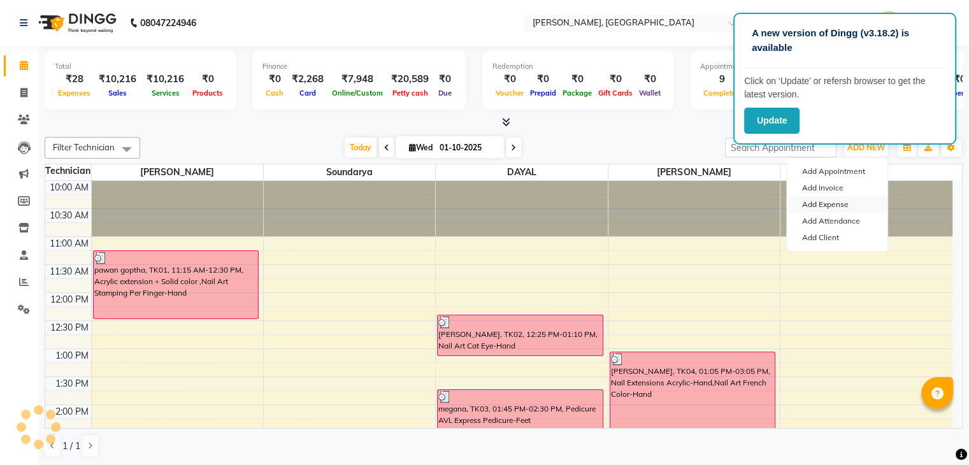
click at [828, 206] on link "Add Expense" at bounding box center [837, 204] width 101 height 17
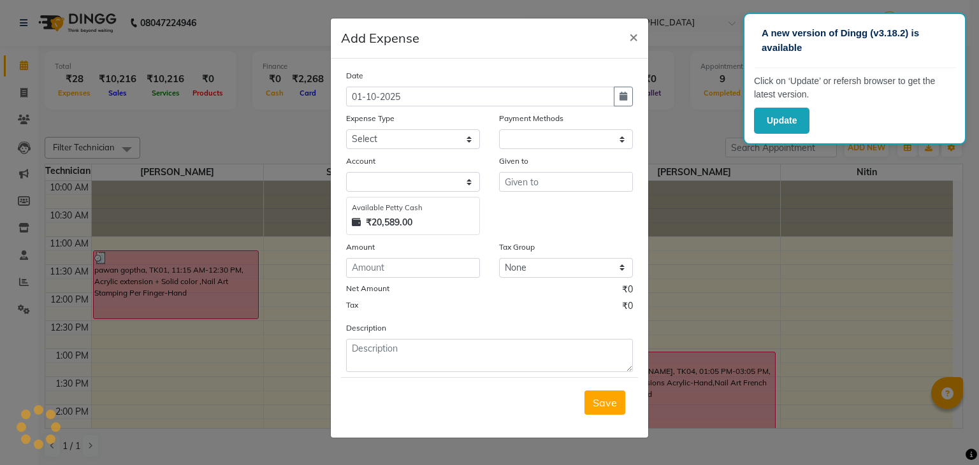
select select
select select "1"
click at [468, 143] on select "Select acetone Advance Salary bank deposite Battery cell BBMP Beauty products B…" at bounding box center [413, 139] width 134 height 20
select select "16348"
click at [346, 131] on select "Select acetone Advance Salary bank deposite Battery cell BBMP Beauty products B…" at bounding box center [413, 139] width 134 height 20
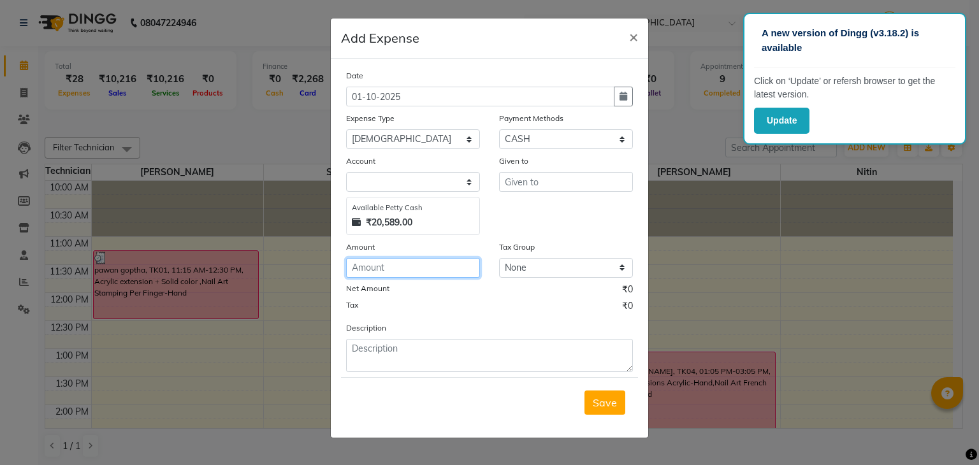
click at [349, 272] on input "number" at bounding box center [413, 268] width 134 height 20
type input "10"
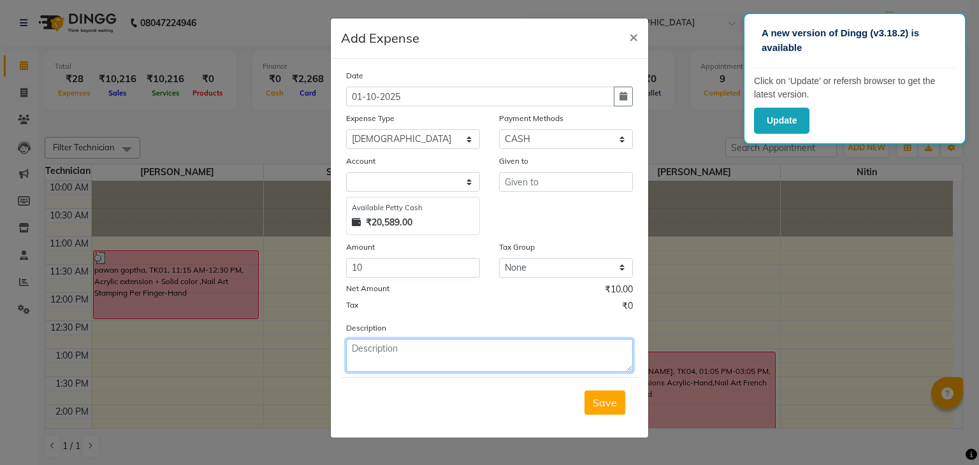
click at [352, 355] on textarea at bounding box center [489, 355] width 287 height 33
type textarea "[DEMOGRAPHIC_DATA]"
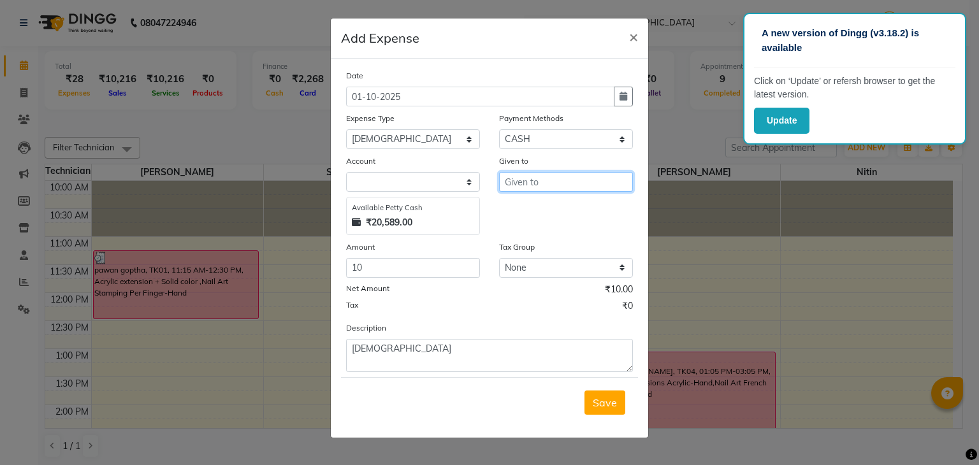
click at [505, 184] on input "text" at bounding box center [566, 182] width 134 height 20
type input "[DEMOGRAPHIC_DATA]"
click at [606, 408] on span "Save" at bounding box center [605, 402] width 24 height 13
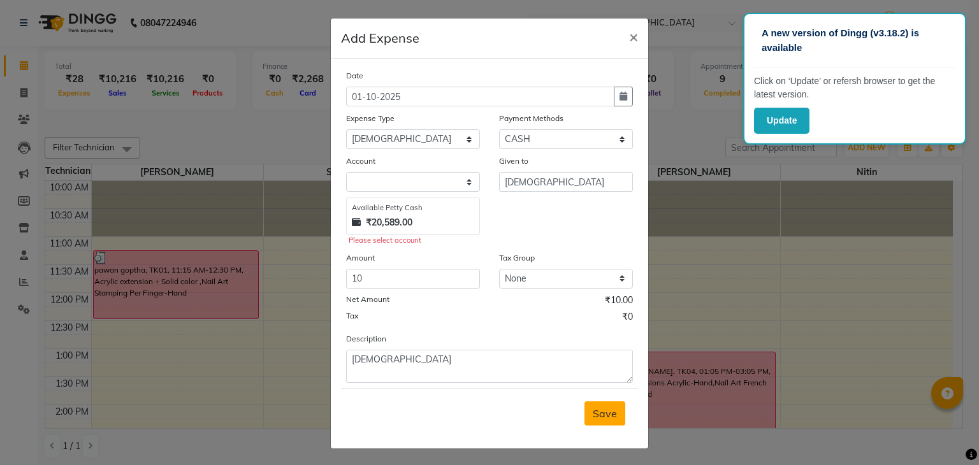
click at [597, 414] on span "Save" at bounding box center [605, 413] width 24 height 13
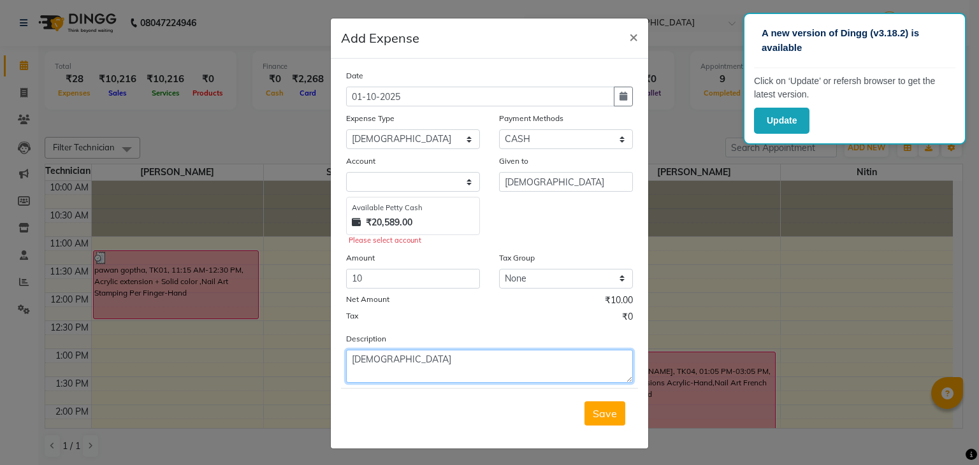
click at [400, 366] on textarea "[DEMOGRAPHIC_DATA]" at bounding box center [489, 366] width 287 height 33
type textarea "[DEMOGRAPHIC_DATA]."
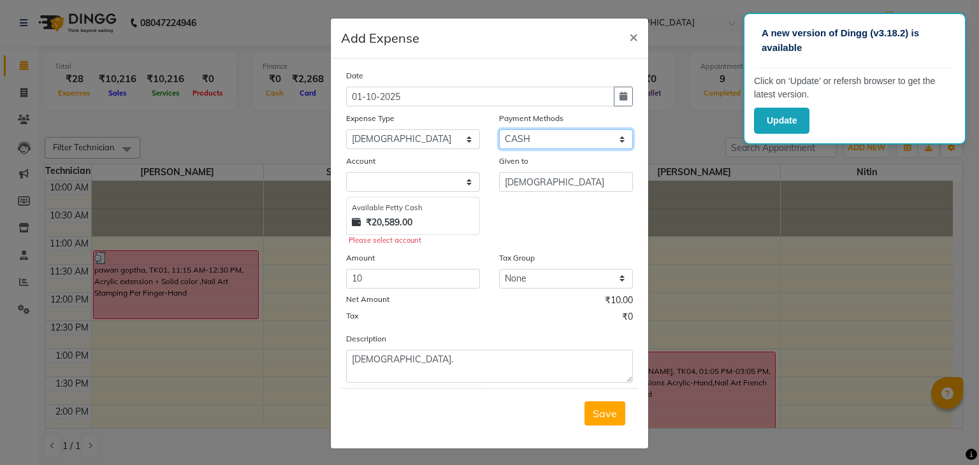
click at [618, 141] on select "Select Bank ONLINE CASH UPI M Voucher CARD Prepaid GPay Wallet Points LUZO Dist…" at bounding box center [566, 139] width 134 height 20
click at [489, 210] on div "Given to [DEMOGRAPHIC_DATA]" at bounding box center [565, 200] width 153 height 92
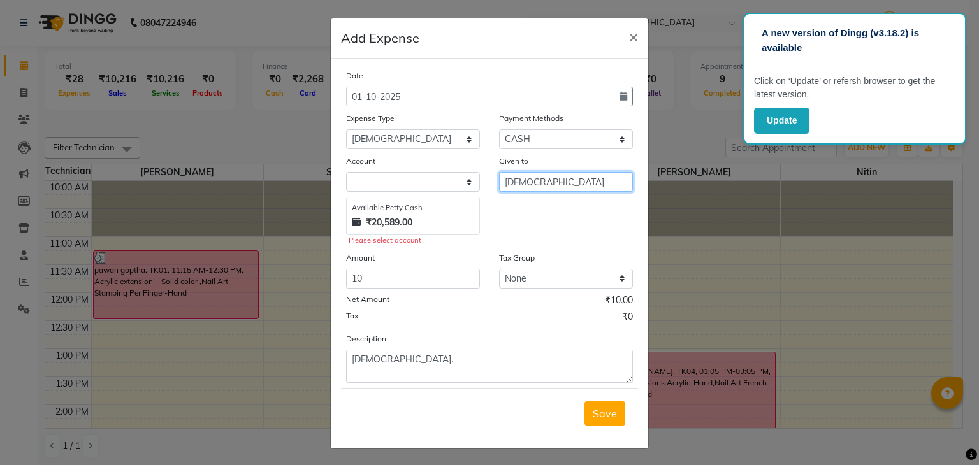
click at [553, 185] on input "[DEMOGRAPHIC_DATA]" at bounding box center [566, 182] width 134 height 20
type input "[DEMOGRAPHIC_DATA]."
click at [597, 417] on span "Save" at bounding box center [605, 413] width 24 height 13
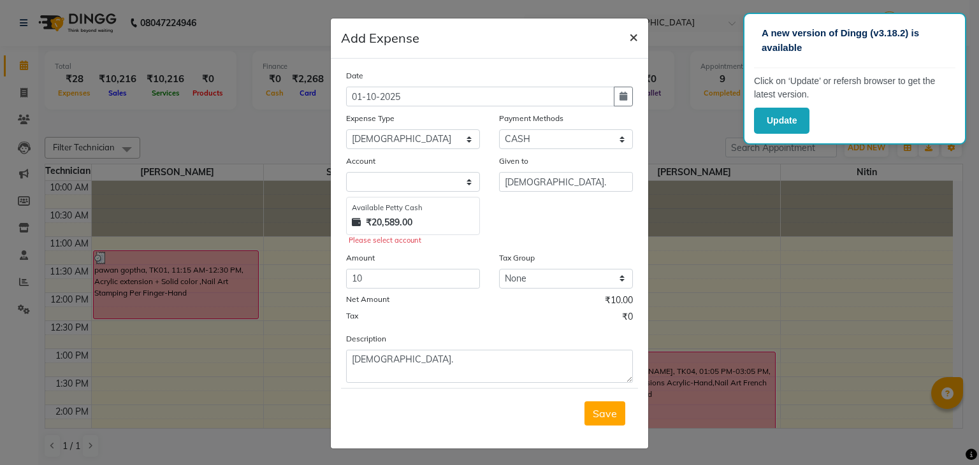
click at [631, 36] on span "×" at bounding box center [633, 36] width 9 height 19
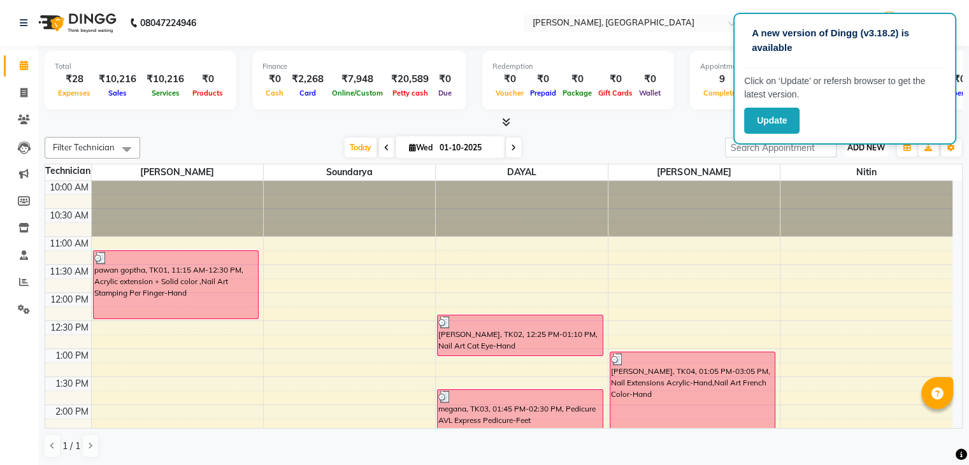
click at [859, 148] on span "ADD NEW" at bounding box center [867, 148] width 38 height 10
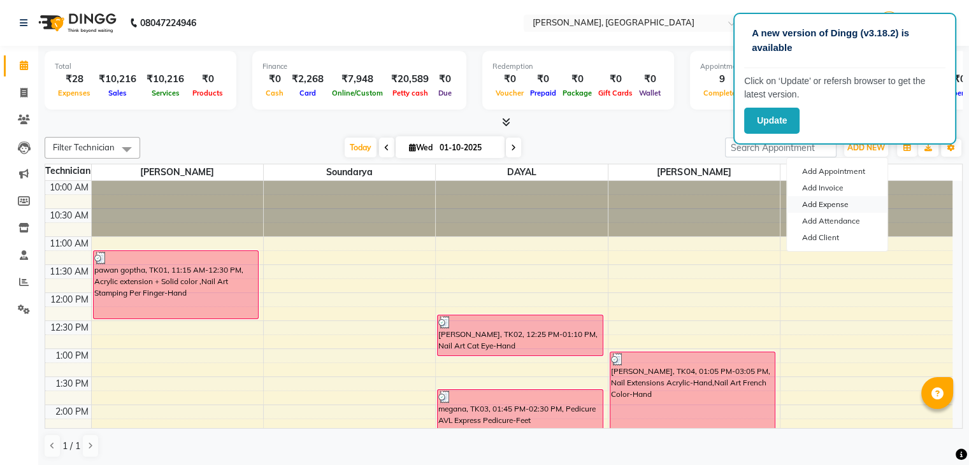
click at [816, 206] on link "Add Expense" at bounding box center [837, 204] width 101 height 17
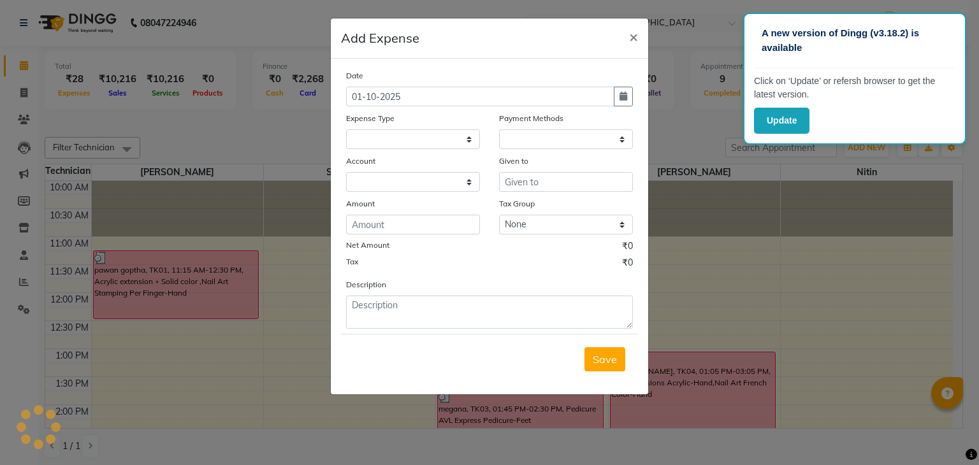
select select
select select "1"
select select "3315"
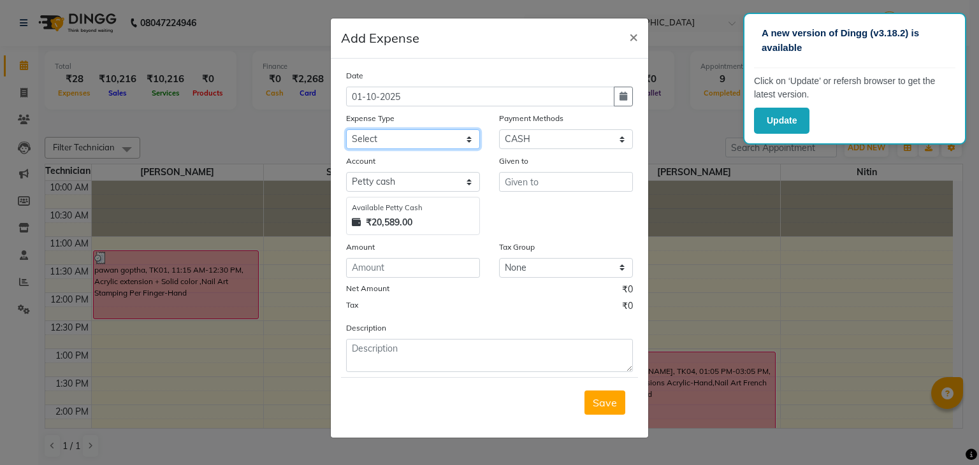
click at [467, 141] on select "Select acetone Advance Salary bank deposite Battery cell BBMP Beauty products B…" at bounding box center [413, 139] width 134 height 20
select select "3136"
click at [346, 131] on select "Select acetone Advance Salary bank deposite Battery cell BBMP Beauty products B…" at bounding box center [413, 139] width 134 height 20
click at [351, 273] on input "number" at bounding box center [413, 268] width 134 height 20
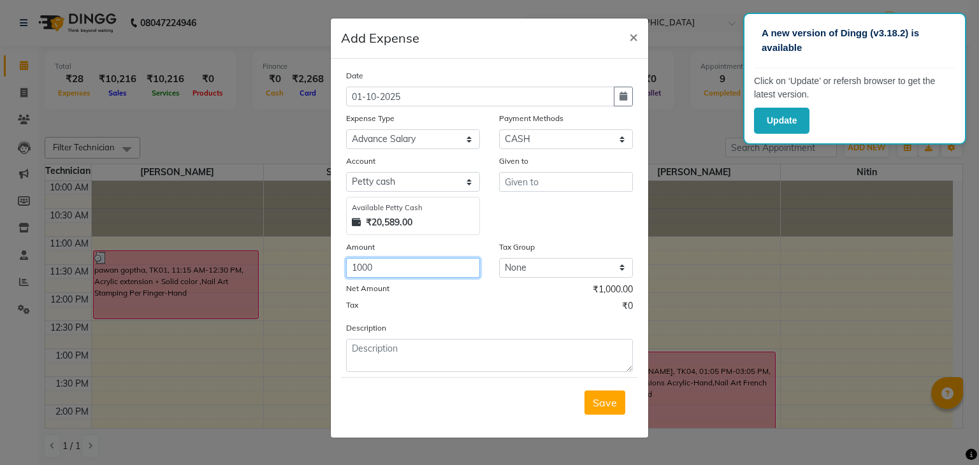
type input "1000"
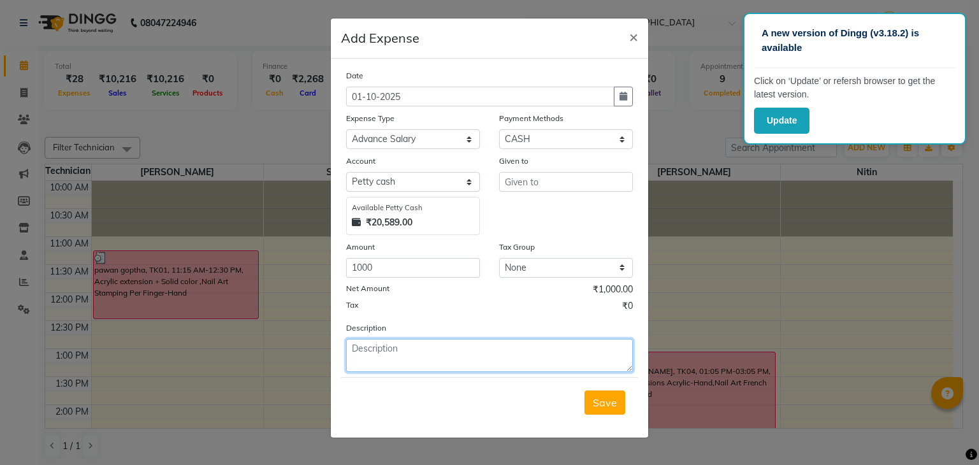
click at [354, 356] on textarea at bounding box center [489, 355] width 287 height 33
type textarea "[PERSON_NAME] salary advance."
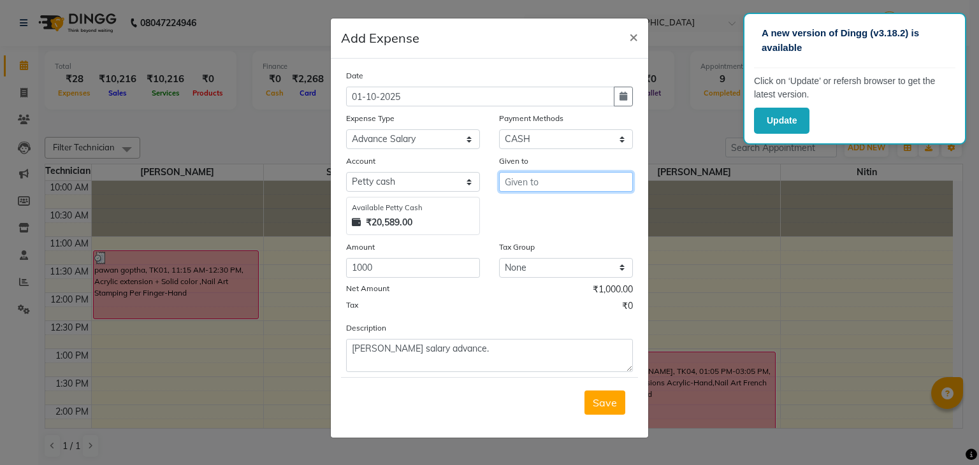
click at [504, 184] on input "text" at bounding box center [566, 182] width 134 height 20
type input "[PERSON_NAME]"
click at [606, 409] on span "Save" at bounding box center [605, 402] width 24 height 13
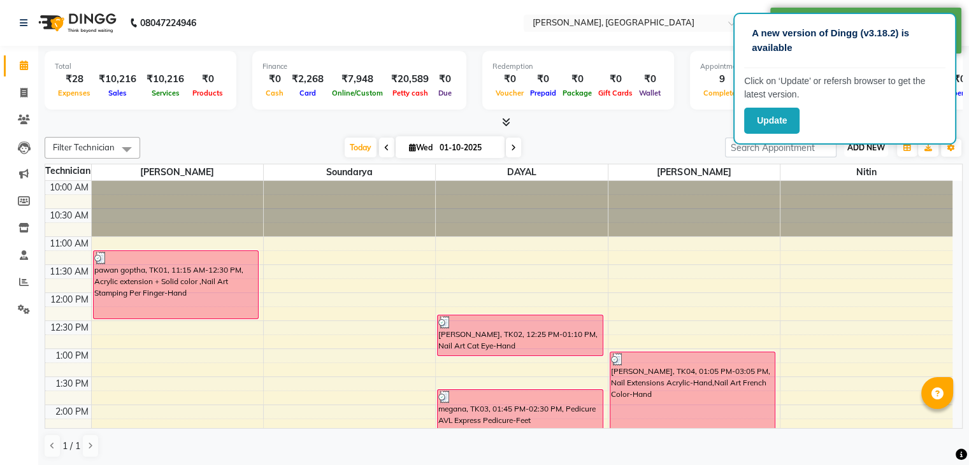
click at [860, 145] on span "ADD NEW" at bounding box center [867, 148] width 38 height 10
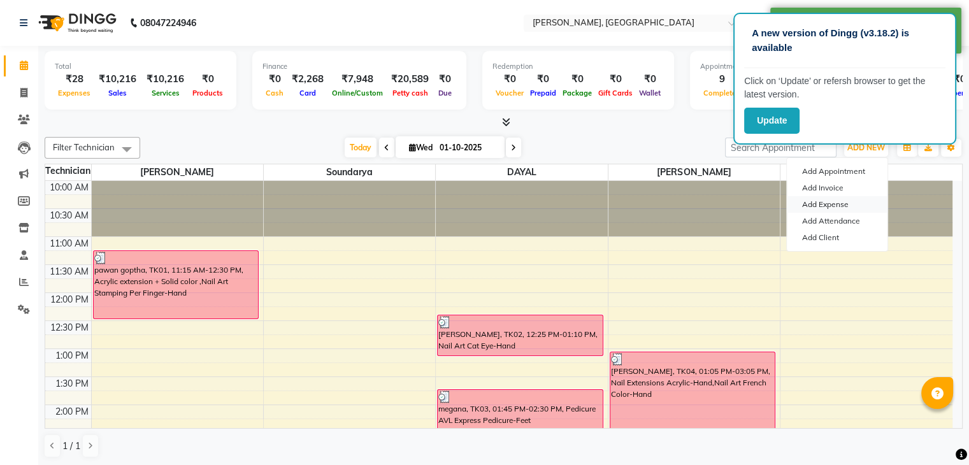
click at [833, 205] on link "Add Expense" at bounding box center [837, 204] width 101 height 17
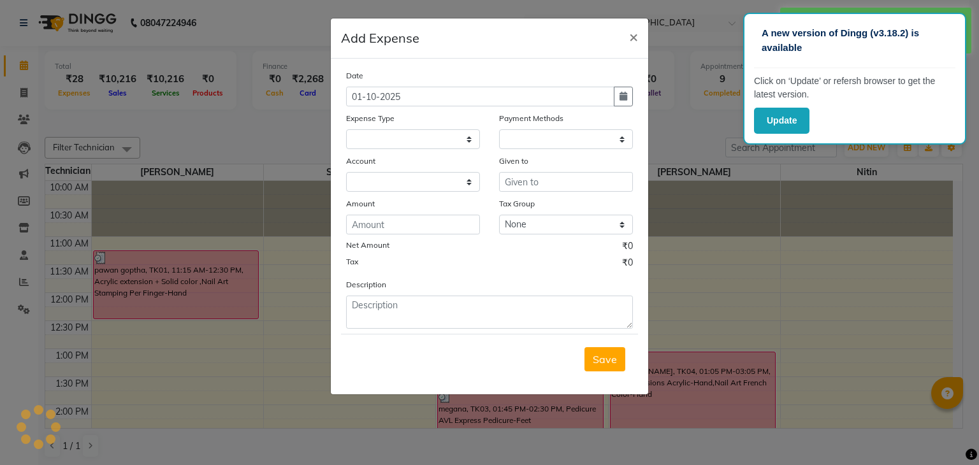
select select
select select "1"
select select "3315"
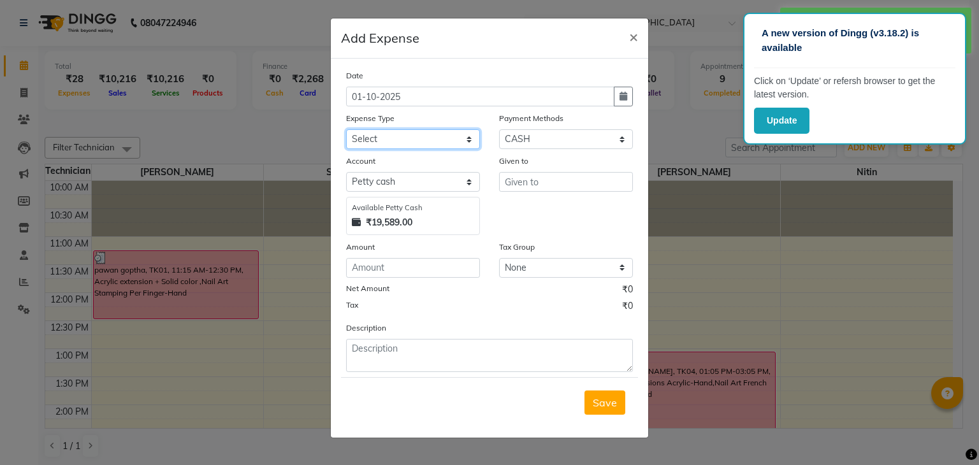
click at [467, 140] on select "Select acetone Advance Salary bank deposite Battery cell BBMP Beauty products B…" at bounding box center [413, 139] width 134 height 20
select select "16348"
click at [346, 131] on select "Select acetone Advance Salary bank deposite Battery cell BBMP Beauty products B…" at bounding box center [413, 139] width 134 height 20
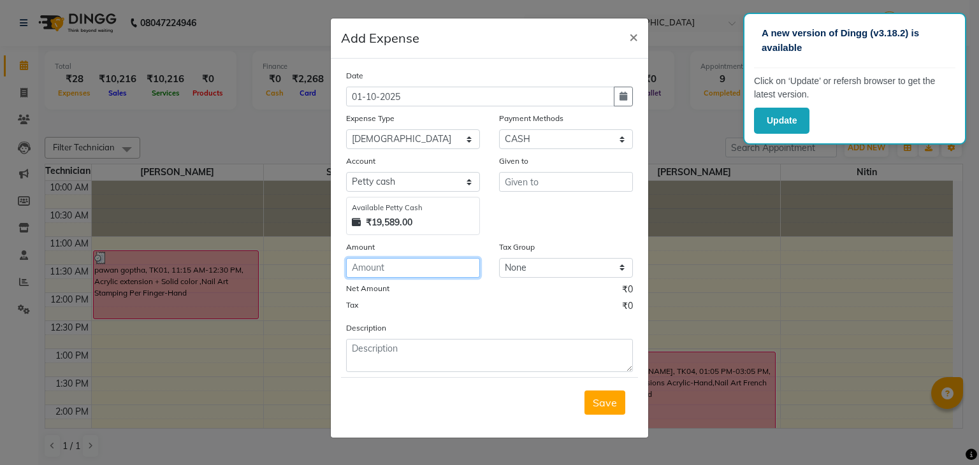
click at [357, 271] on input "number" at bounding box center [413, 268] width 134 height 20
type input "10"
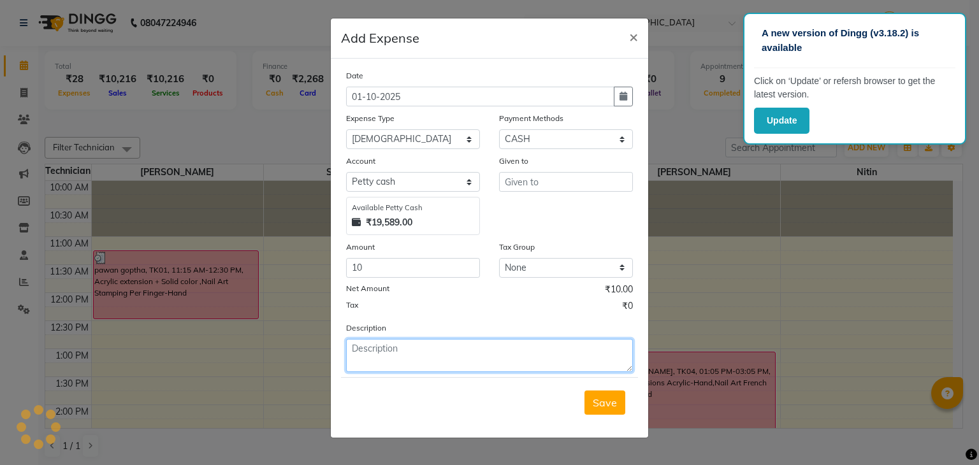
click at [356, 359] on textarea at bounding box center [489, 355] width 287 height 33
type textarea "[DEMOGRAPHIC_DATA]."
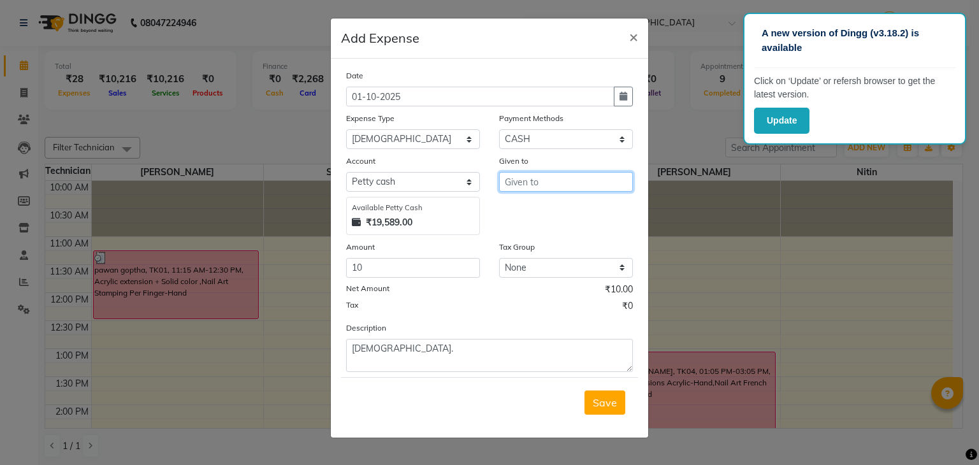
click at [511, 183] on input "text" at bounding box center [566, 182] width 134 height 20
type input "[DEMOGRAPHIC_DATA]"
click at [602, 407] on span "Save" at bounding box center [605, 402] width 24 height 13
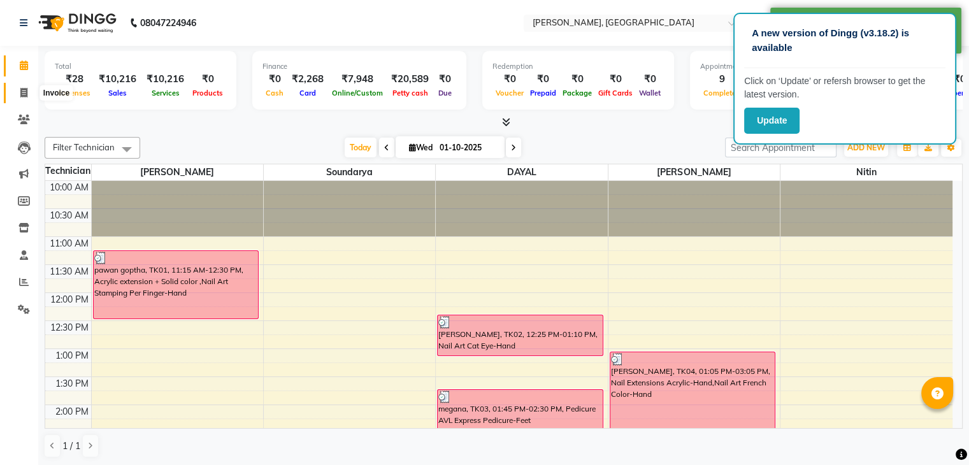
click at [22, 92] on icon at bounding box center [23, 93] width 7 height 10
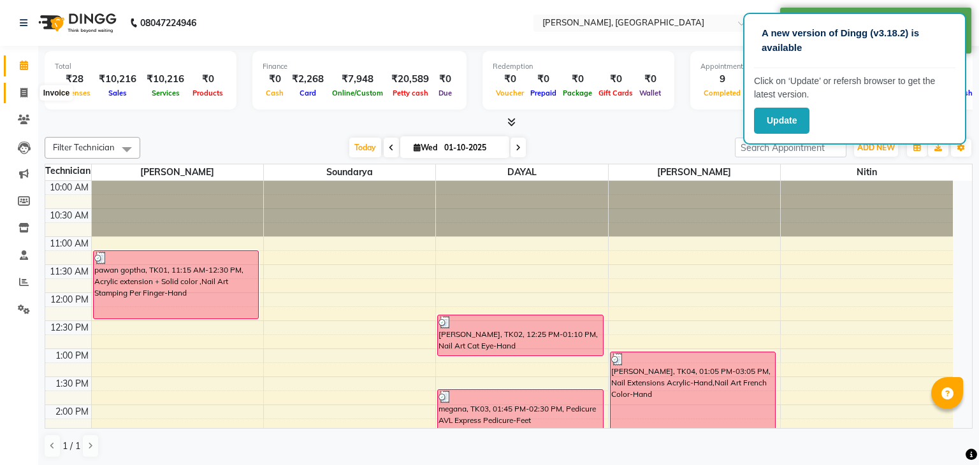
select select "service"
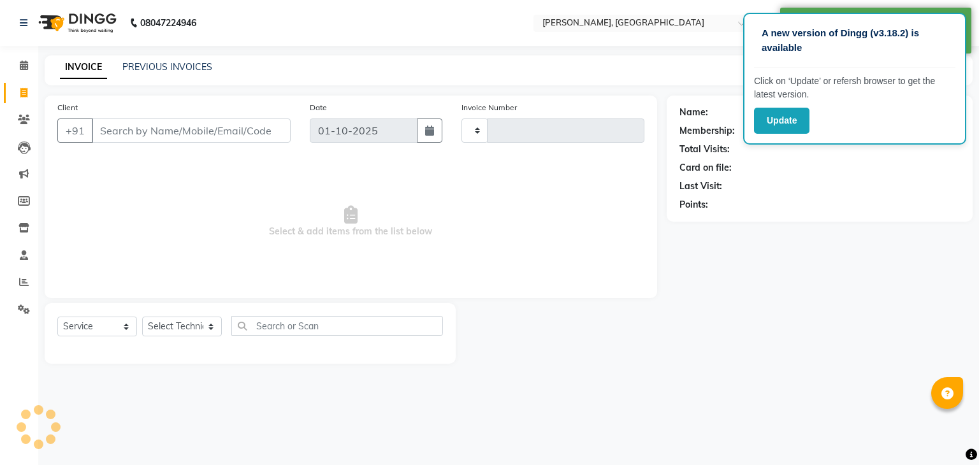
type input "1026"
select select "4495"
click at [20, 62] on icon at bounding box center [24, 66] width 8 height 10
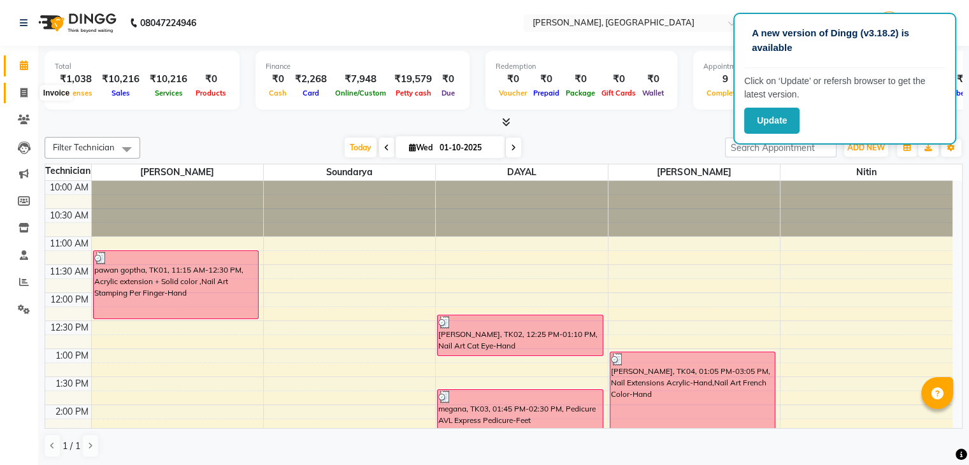
click at [23, 92] on icon at bounding box center [23, 93] width 7 height 10
select select "service"
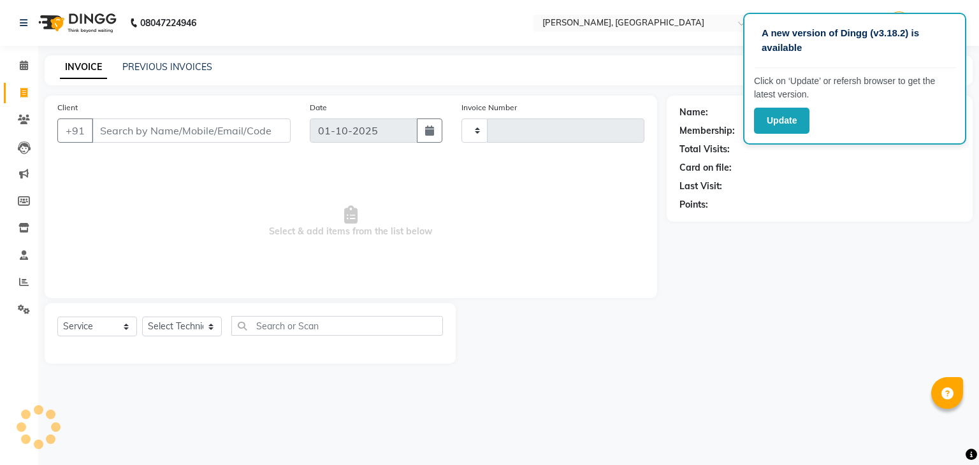
type input "1026"
select select "4495"
click at [24, 67] on icon at bounding box center [24, 66] width 8 height 10
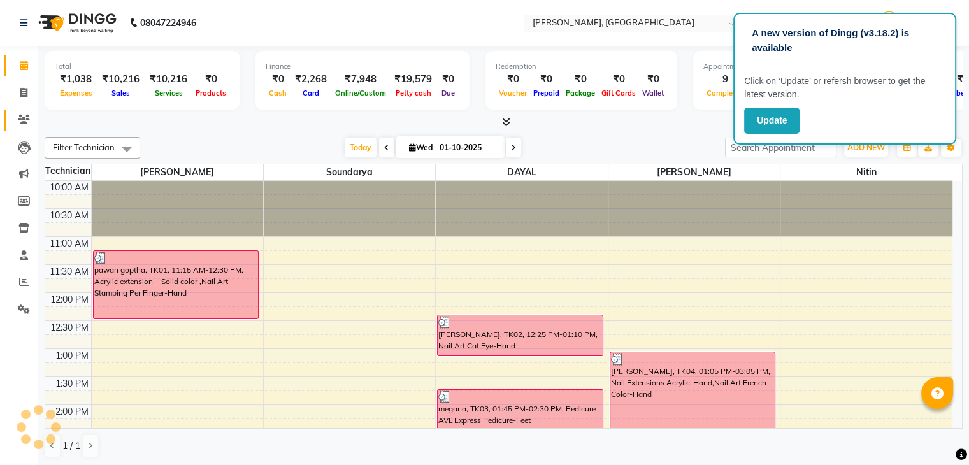
scroll to position [474, 0]
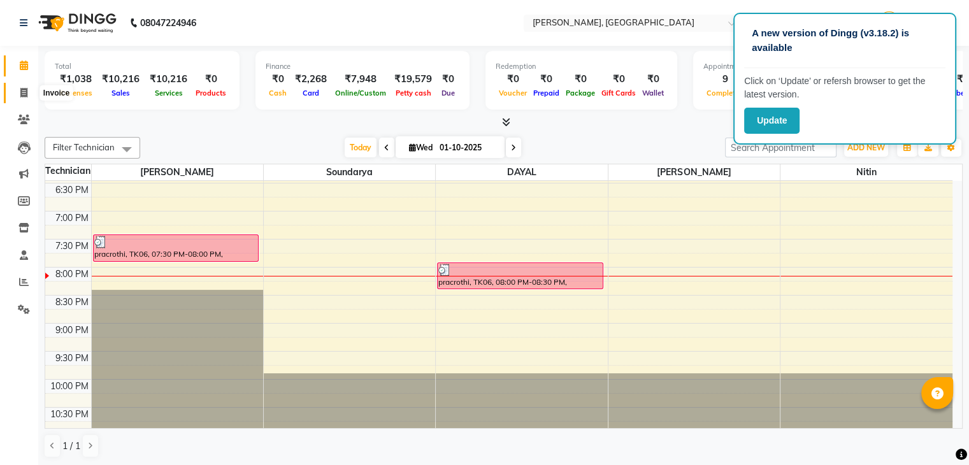
click at [22, 92] on icon at bounding box center [23, 93] width 7 height 10
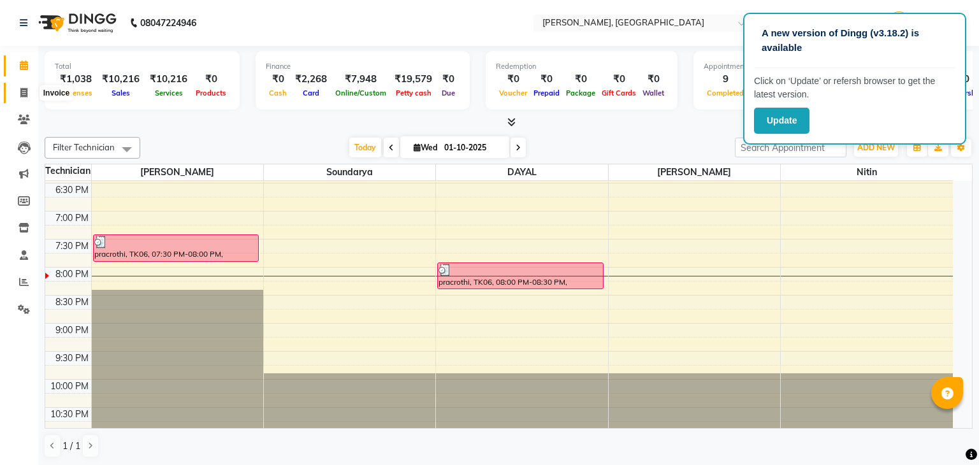
select select "4495"
select select "service"
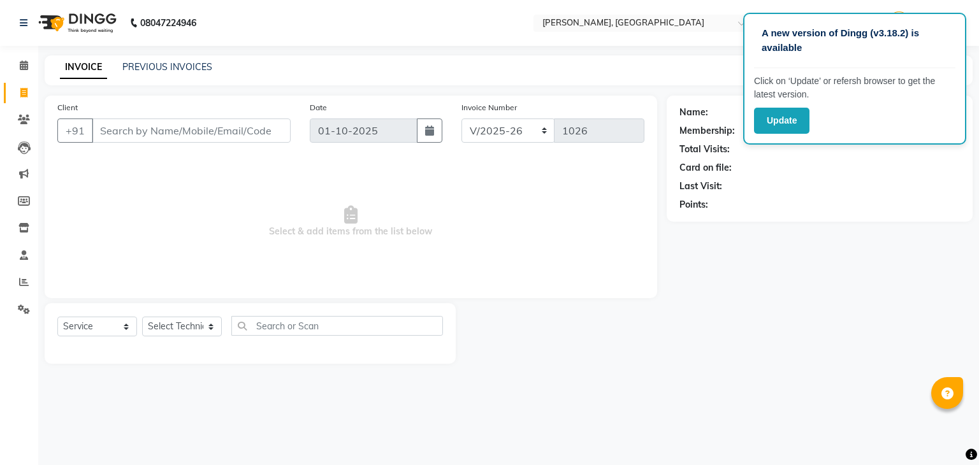
drag, startPoint x: 854, startPoint y: 184, endPoint x: 553, endPoint y: 213, distance: 302.2
click at [553, 213] on span "Select & add items from the list below" at bounding box center [350, 221] width 587 height 127
click at [839, 238] on div "Name: Membership: Total Visits: Card on file: Last Visit: Points:" at bounding box center [824, 230] width 315 height 268
click at [23, 66] on icon at bounding box center [24, 66] width 8 height 10
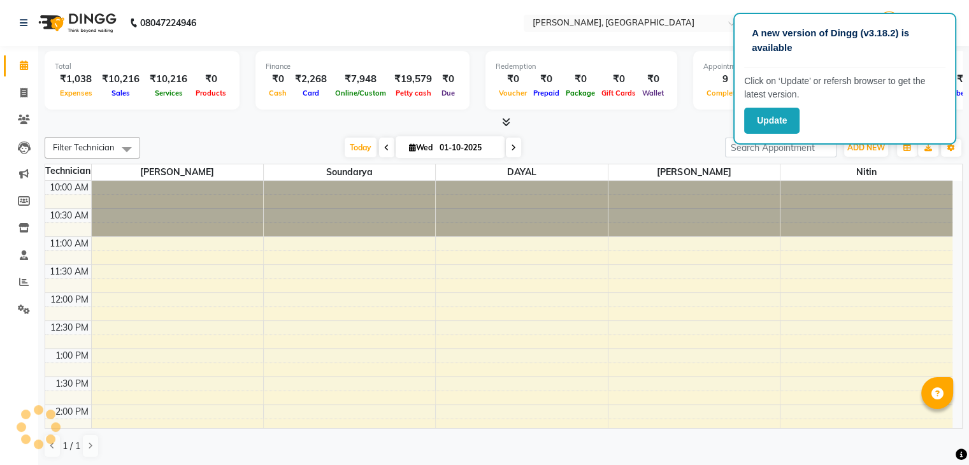
scroll to position [449, 0]
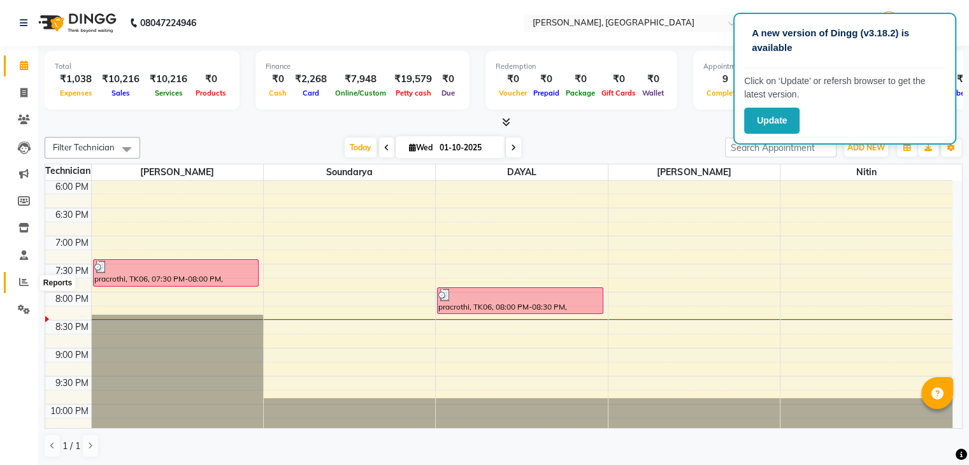
click at [25, 281] on icon at bounding box center [24, 282] width 10 height 10
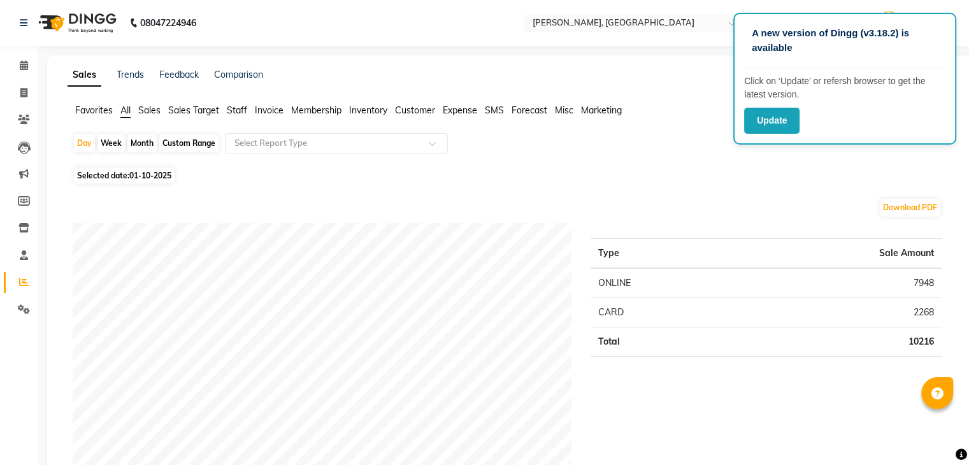
click at [264, 108] on span "Invoice" at bounding box center [269, 110] width 29 height 11
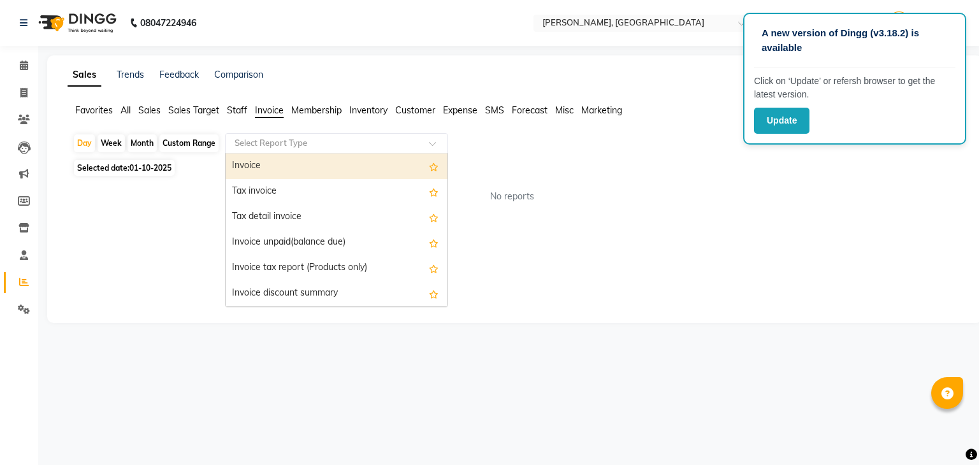
click at [281, 141] on input "text" at bounding box center [324, 143] width 184 height 13
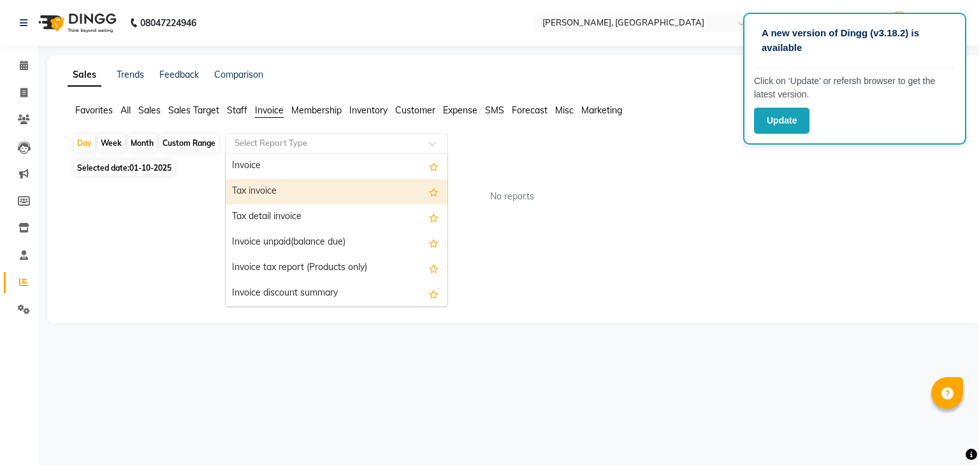
click at [259, 192] on div "Tax invoice" at bounding box center [337, 191] width 222 height 25
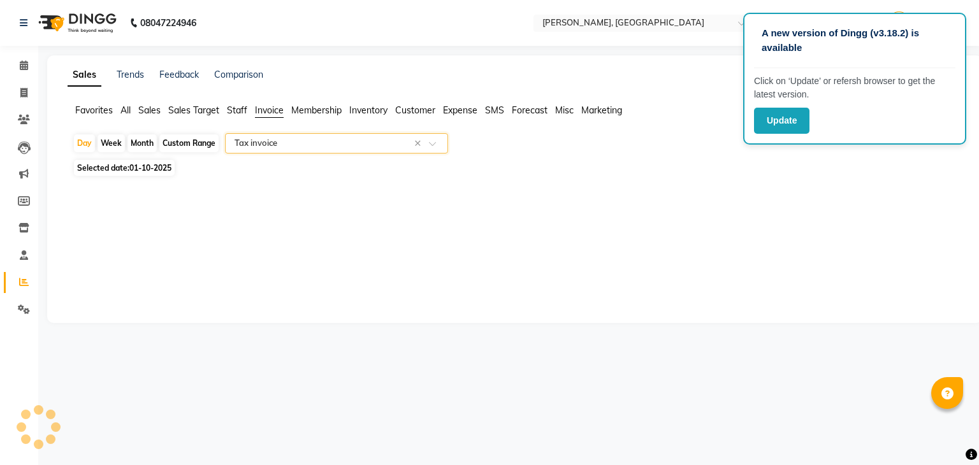
select select "full_report"
select select "csv"
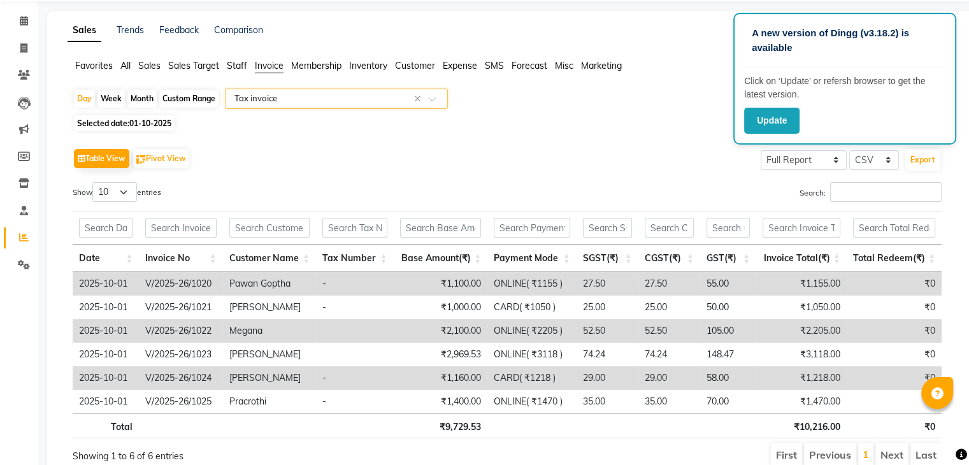
scroll to position [98, 0]
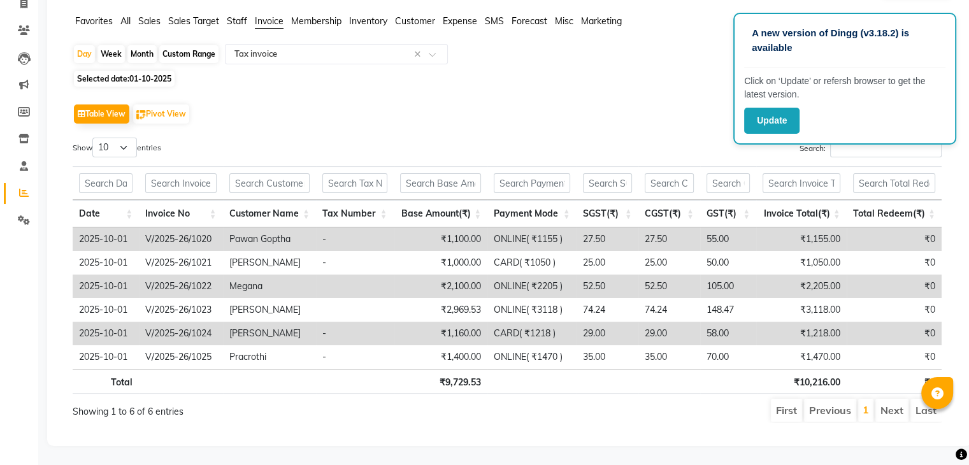
click at [234, 15] on span "Staff" at bounding box center [237, 20] width 20 height 11
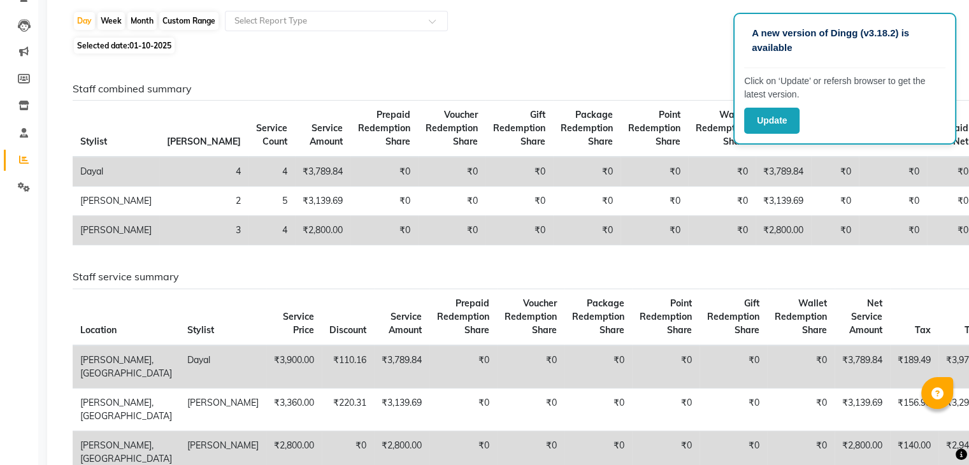
scroll to position [0, 0]
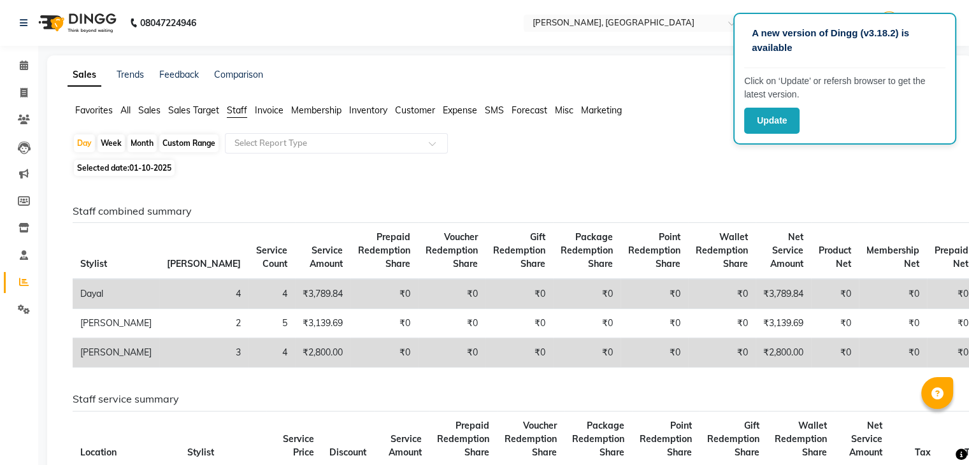
drag, startPoint x: 974, startPoint y: 137, endPoint x: 595, endPoint y: 33, distance: 392.6
click at [595, 33] on app-home "08047224946 Select Location × [GEOGRAPHIC_DATA], Jayanagar Default Panel My Pan…" at bounding box center [484, 370] width 969 height 741
click at [17, 285] on span at bounding box center [24, 282] width 22 height 15
click at [20, 92] on icon at bounding box center [23, 93] width 7 height 10
select select "service"
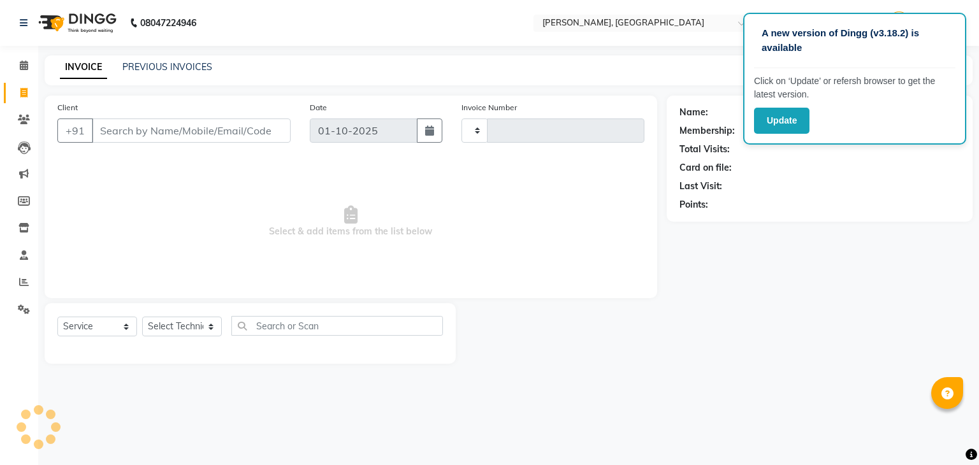
type input "1026"
select select "4495"
click at [24, 280] on icon at bounding box center [24, 282] width 10 height 10
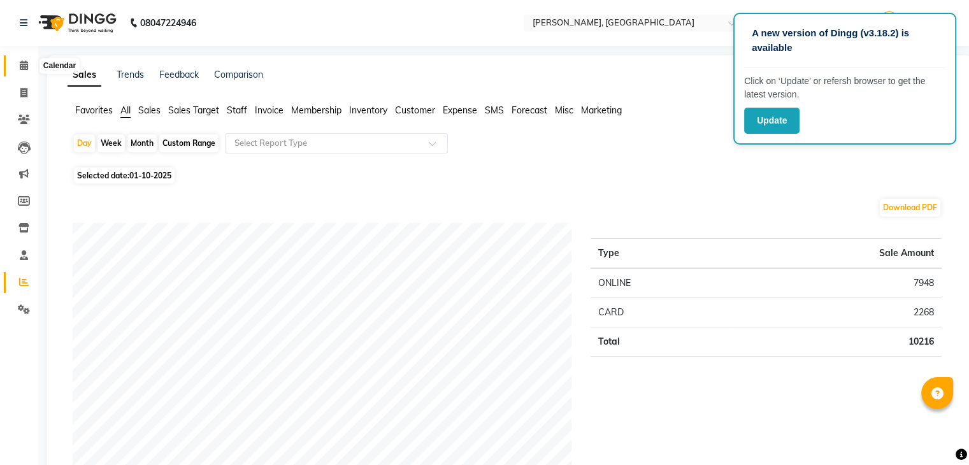
click at [22, 68] on icon at bounding box center [24, 66] width 8 height 10
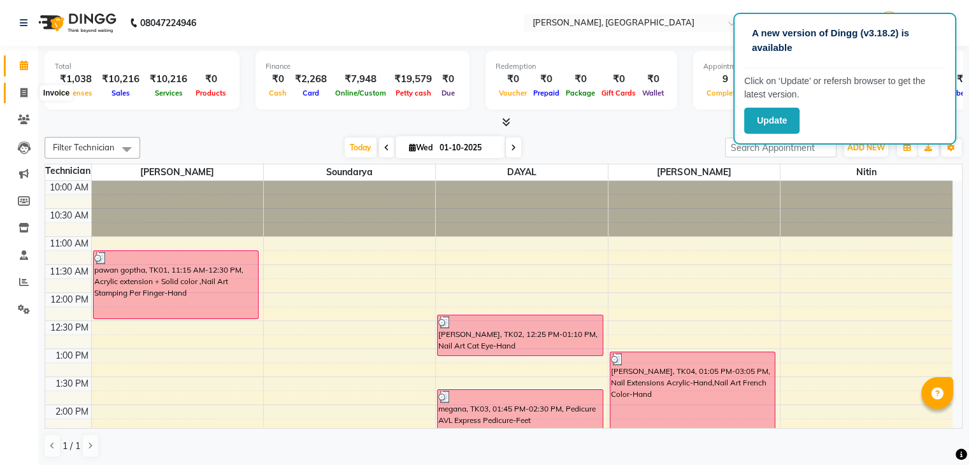
click at [22, 93] on icon at bounding box center [23, 93] width 7 height 10
select select "service"
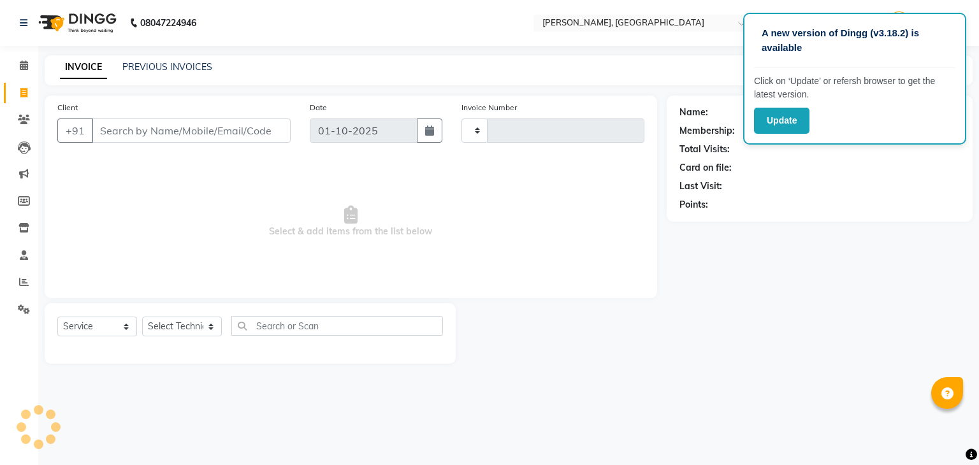
type input "1026"
select select "4495"
